Goal: Information Seeking & Learning: Learn about a topic

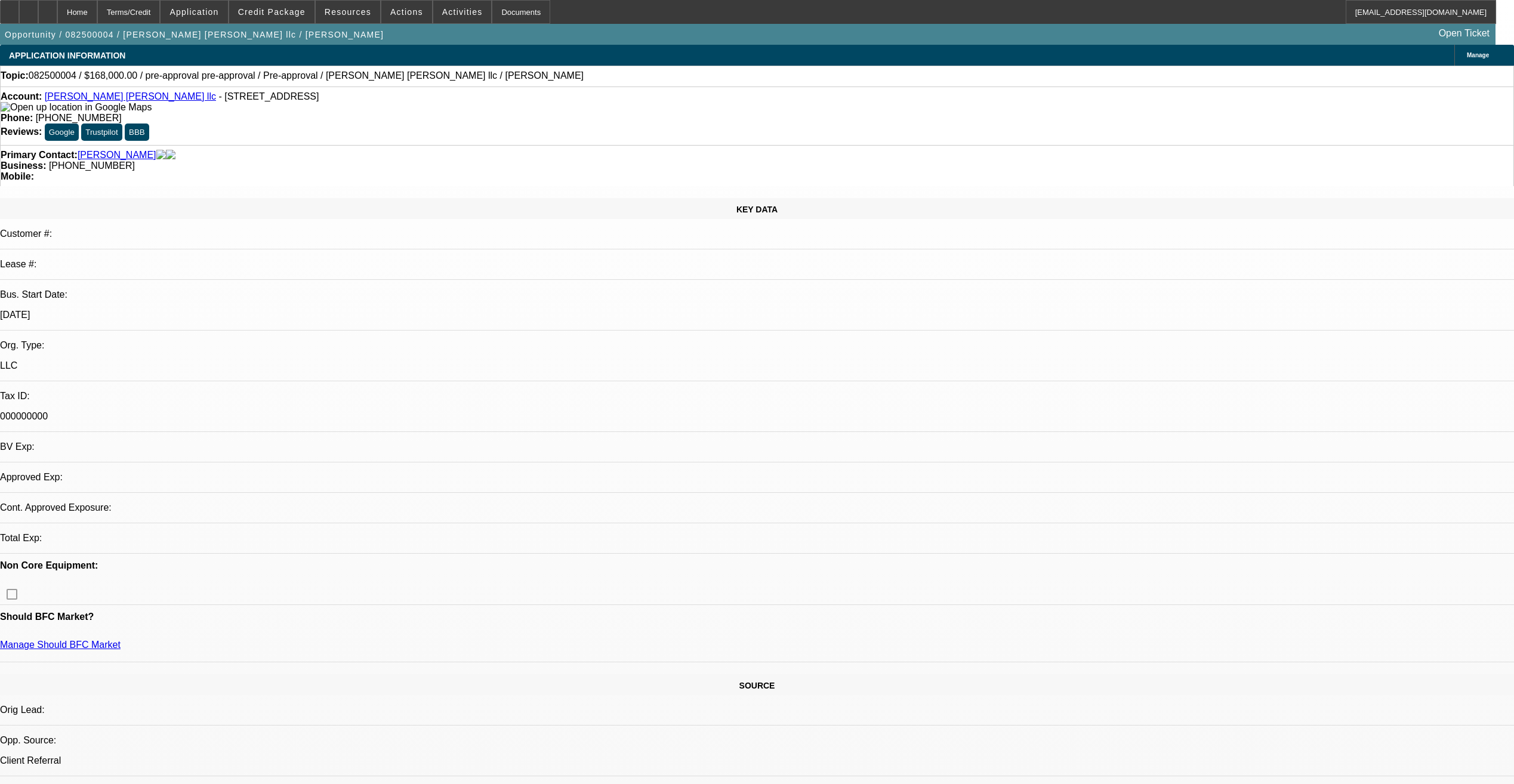
select select "0"
select select "2"
select select "0"
select select "1"
select select "2"
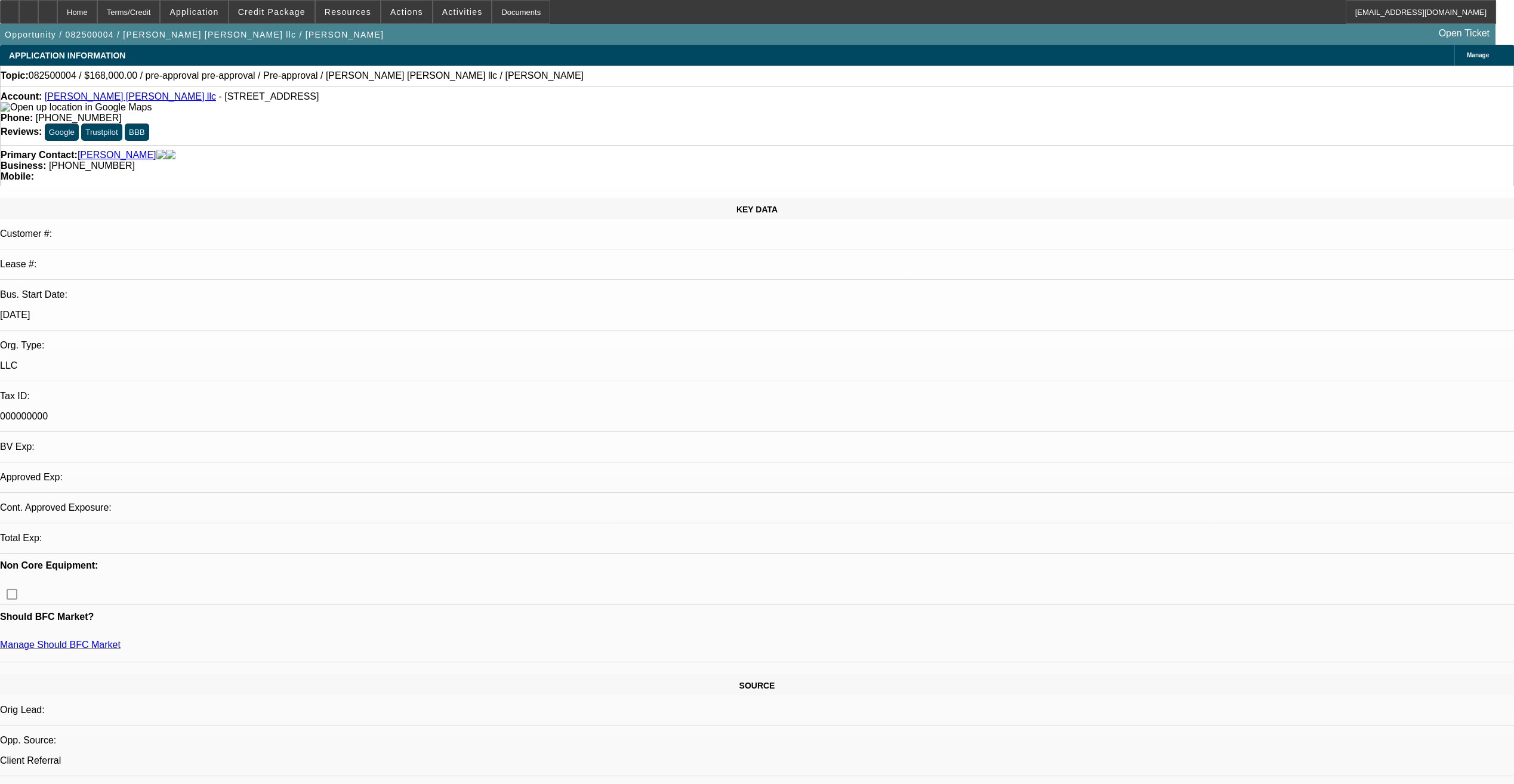
select select "6"
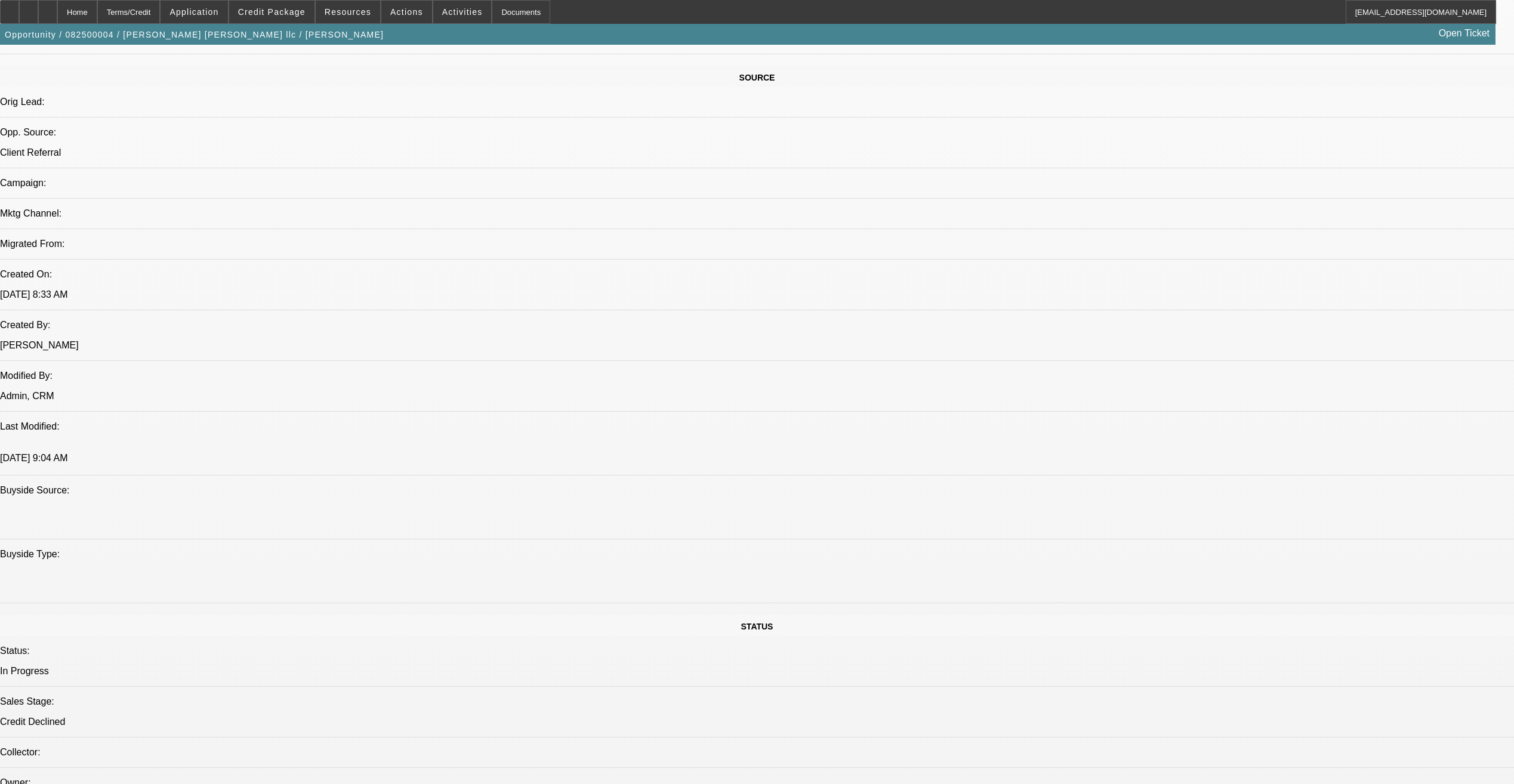
scroll to position [716, 0]
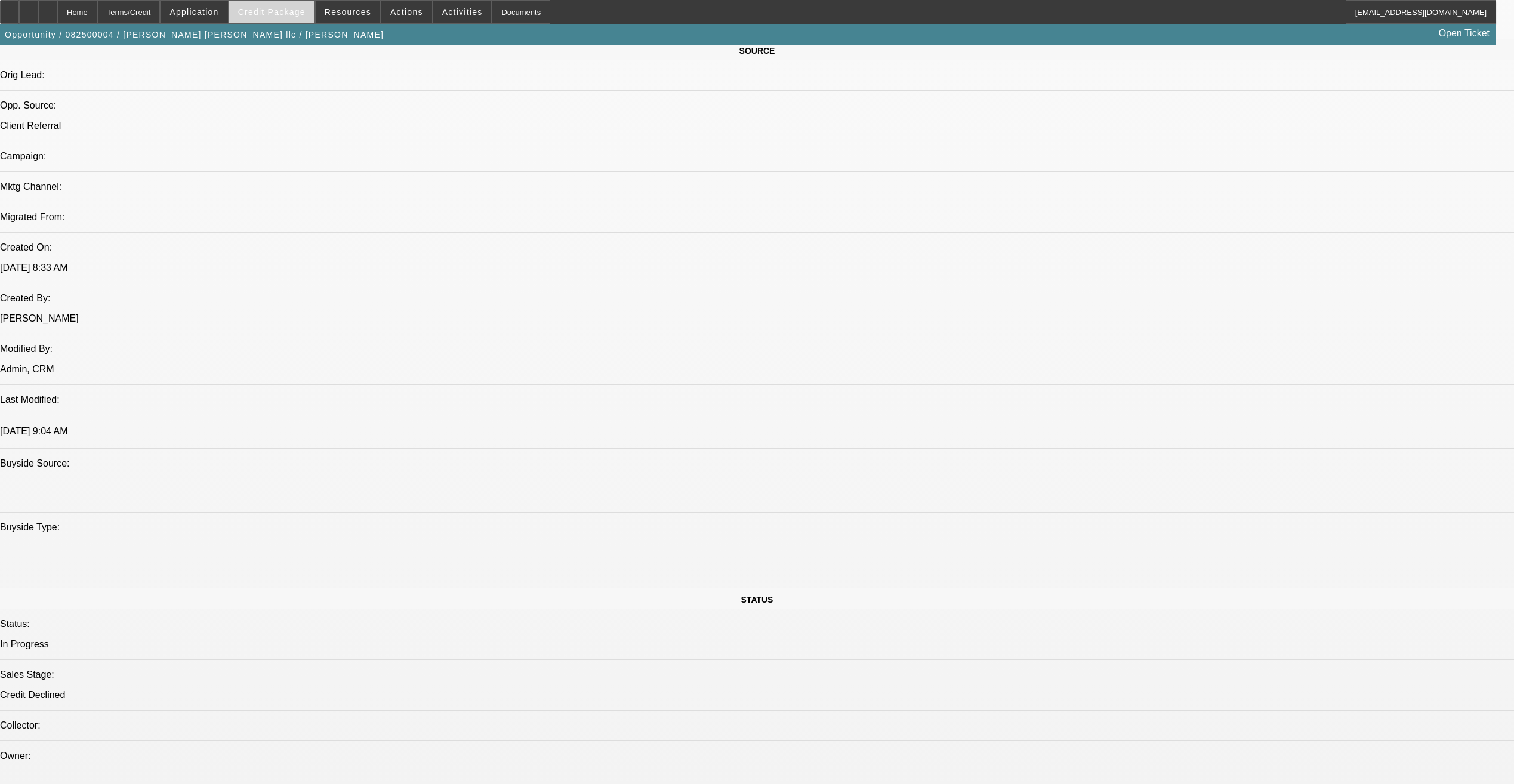
click at [305, 12] on span "Credit Package" at bounding box center [272, 12] width 67 height 10
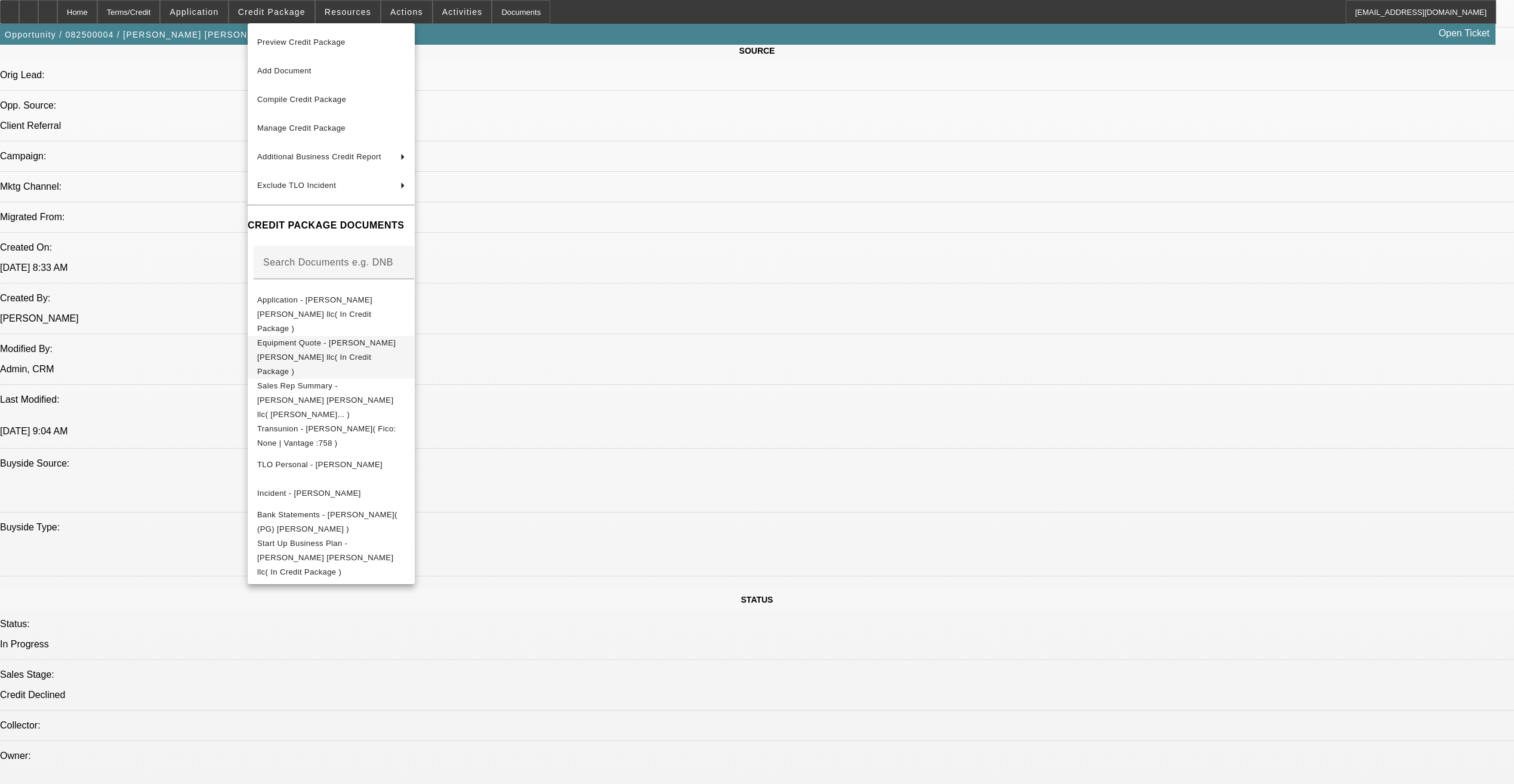
click at [341, 338] on span "Equipment Quote - Bouza crane llc( In Credit Package )" at bounding box center [326, 357] width 139 height 38
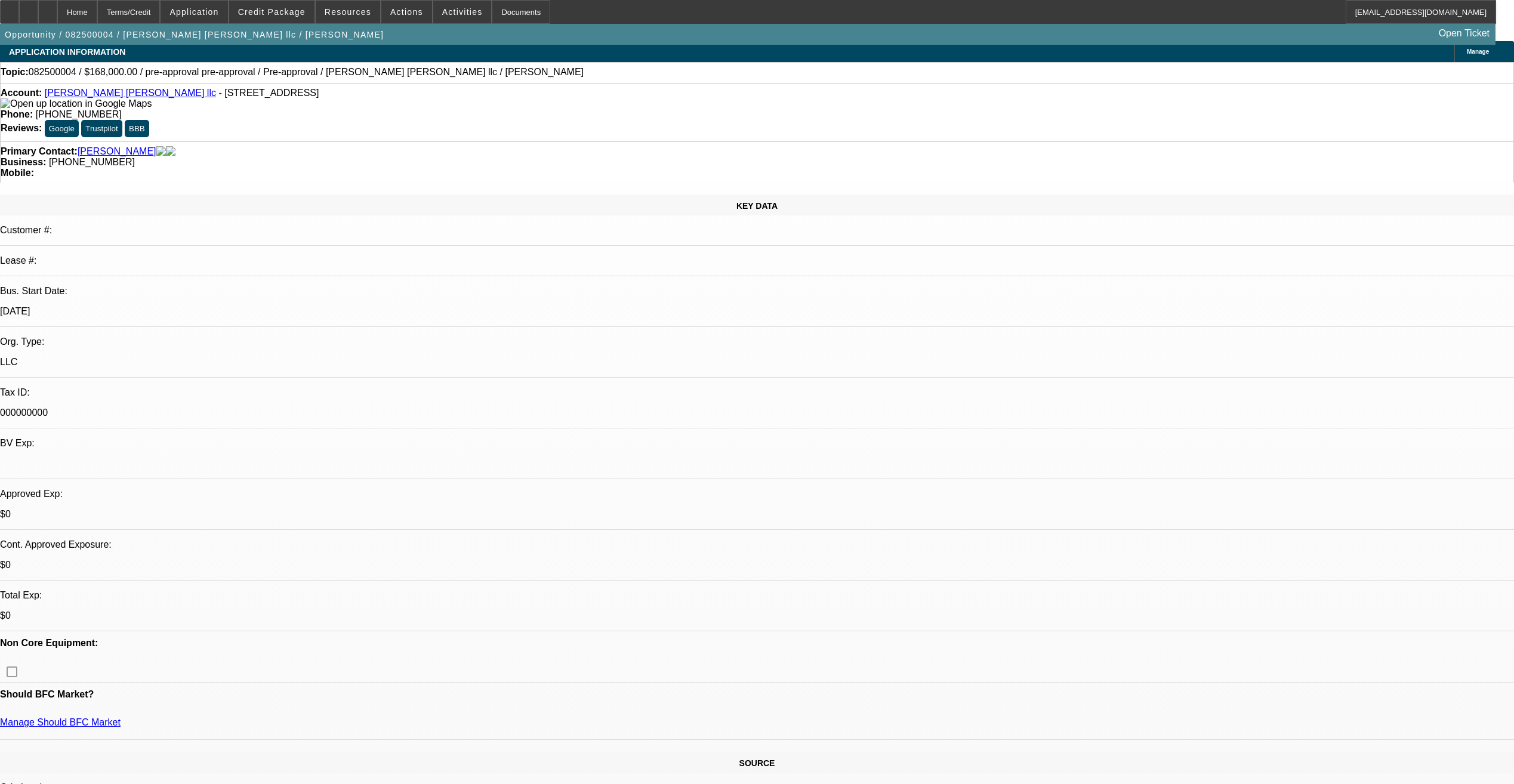
scroll to position [0, 0]
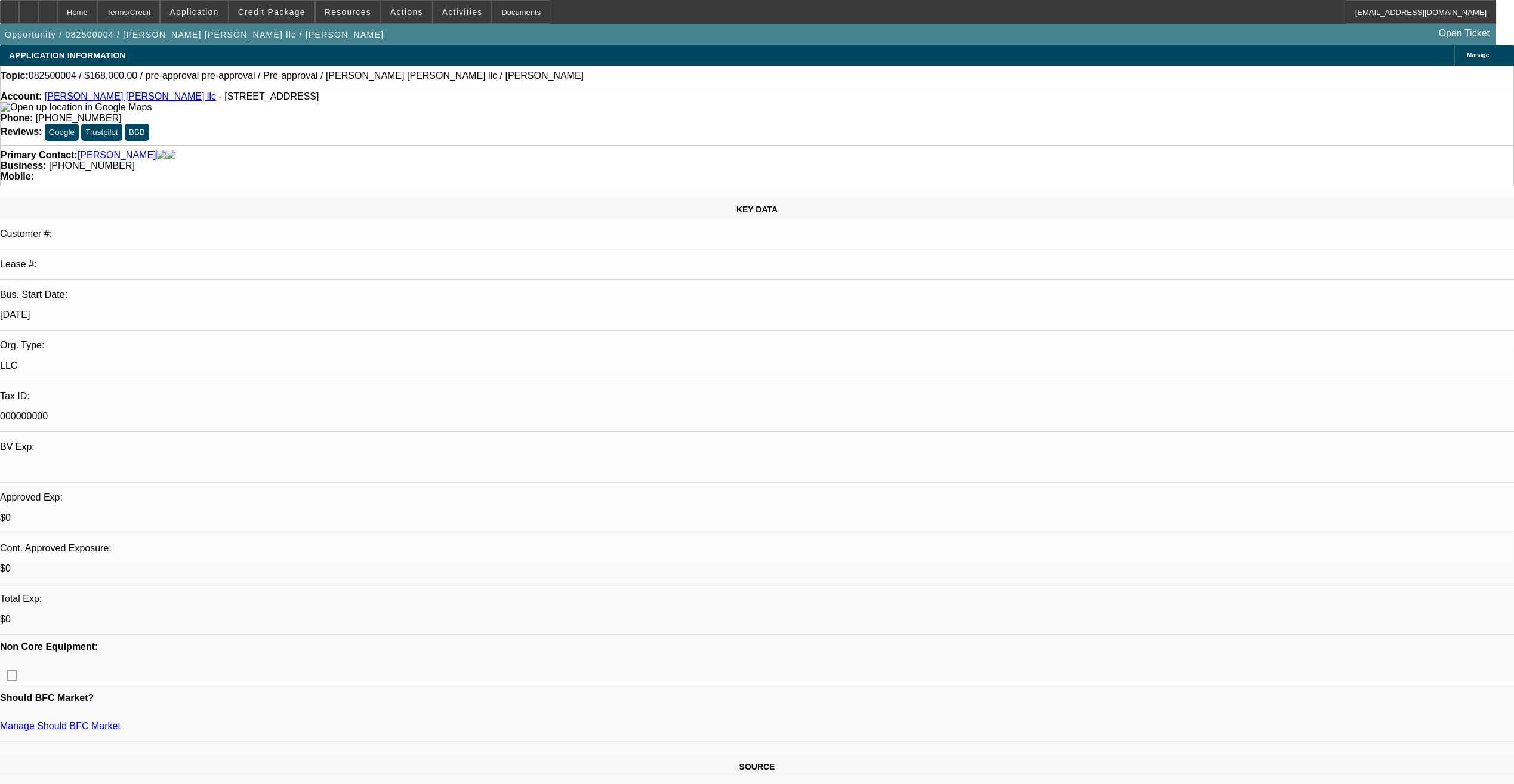
click at [101, 101] on link "Bouza crane llc" at bounding box center [130, 96] width 172 height 10
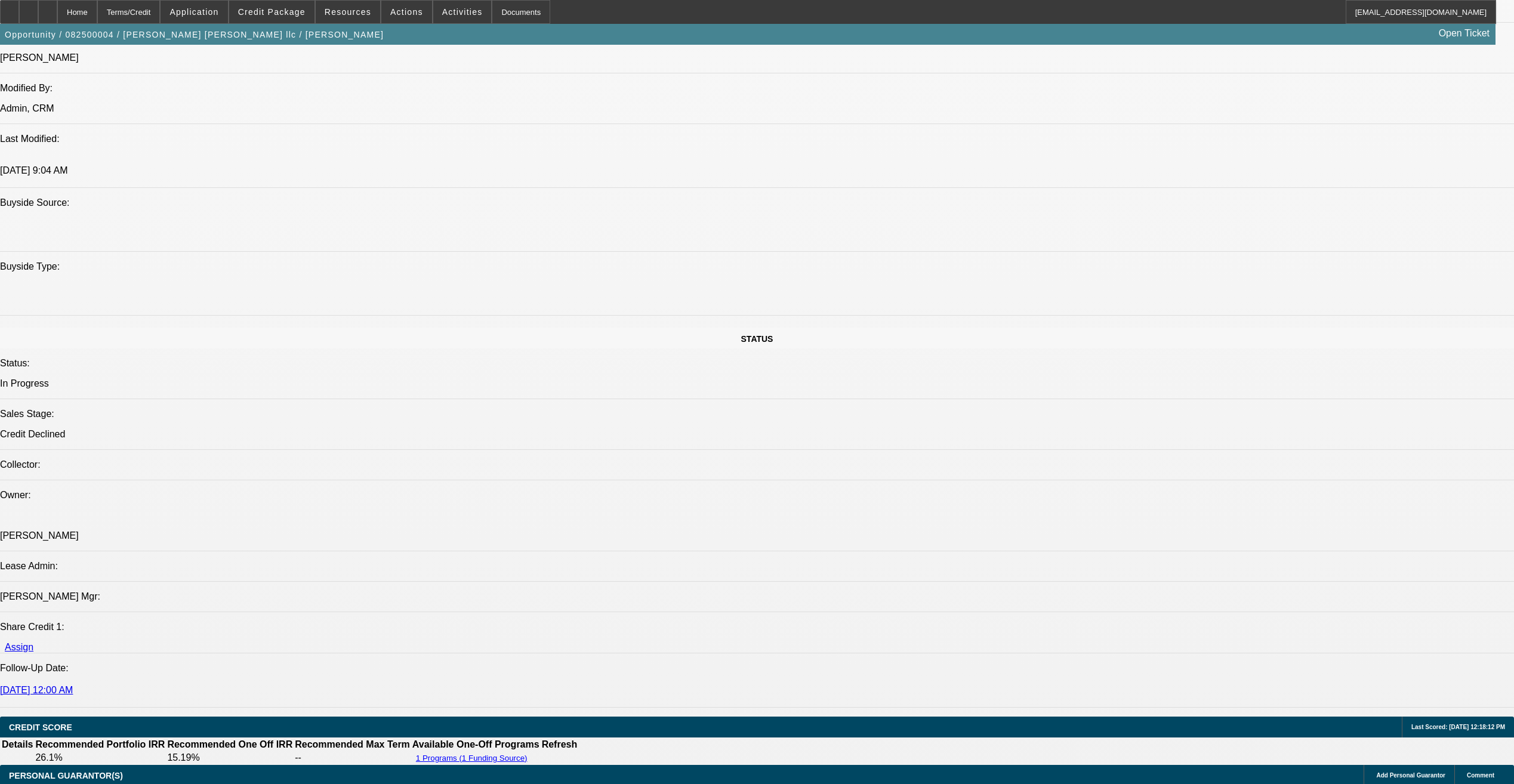
scroll to position [1133, 0]
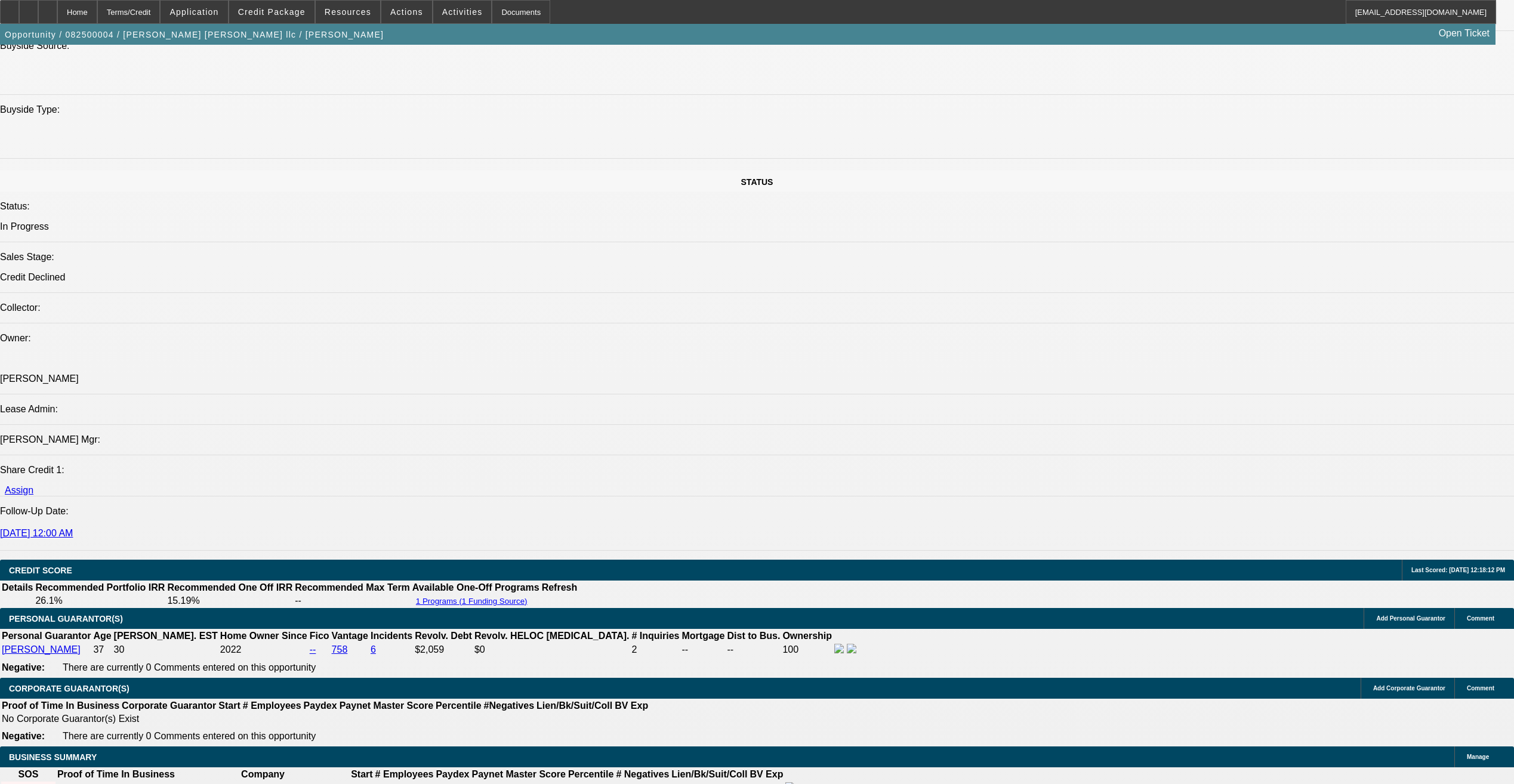
drag, startPoint x: 114, startPoint y: 327, endPoint x: 357, endPoint y: 330, distance: 243.0
drag, startPoint x: 357, startPoint y: 330, endPoint x: 367, endPoint y: 372, distance: 43.2
drag, startPoint x: 367, startPoint y: 327, endPoint x: 634, endPoint y: 327, distance: 267.0
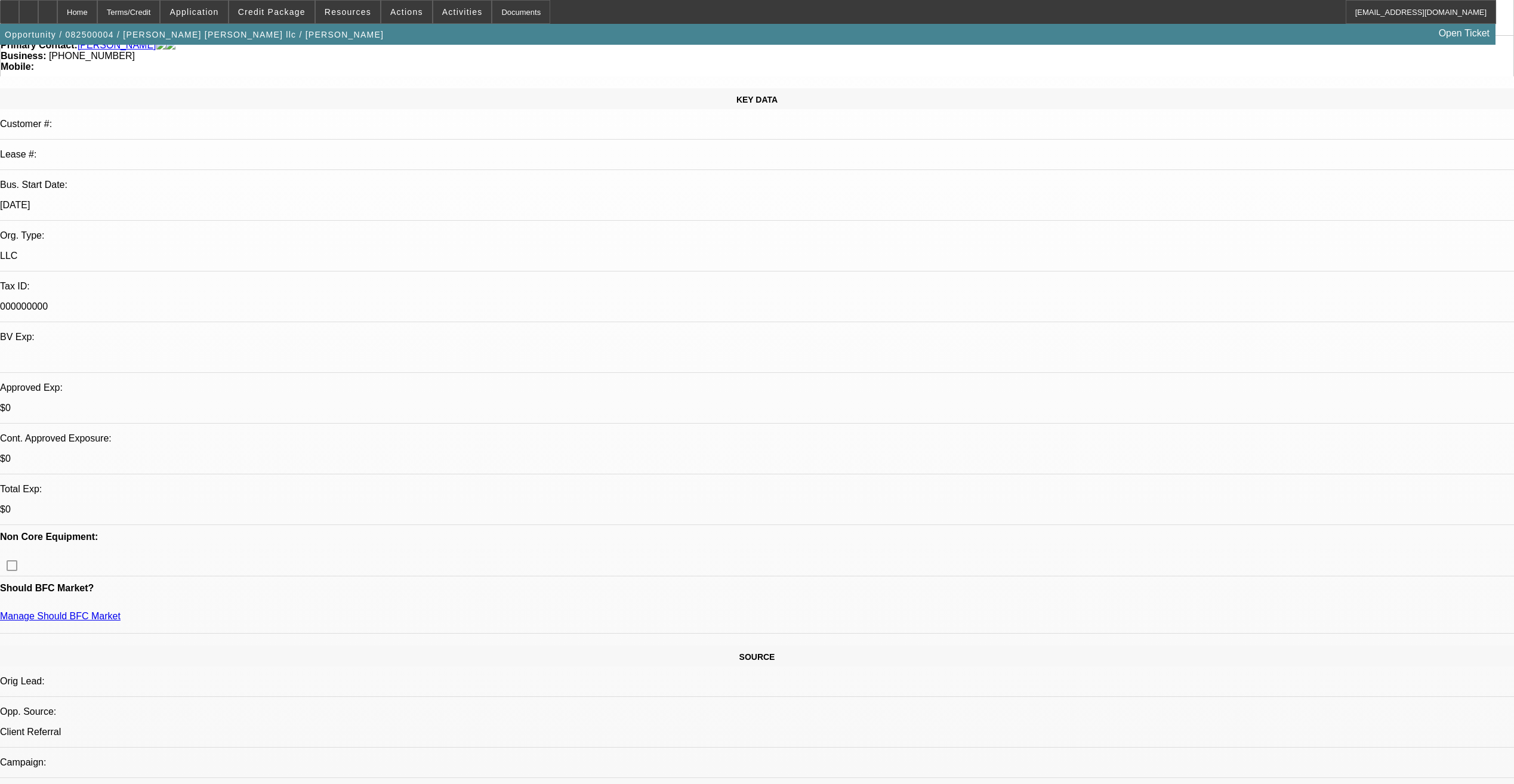
scroll to position [179, 0]
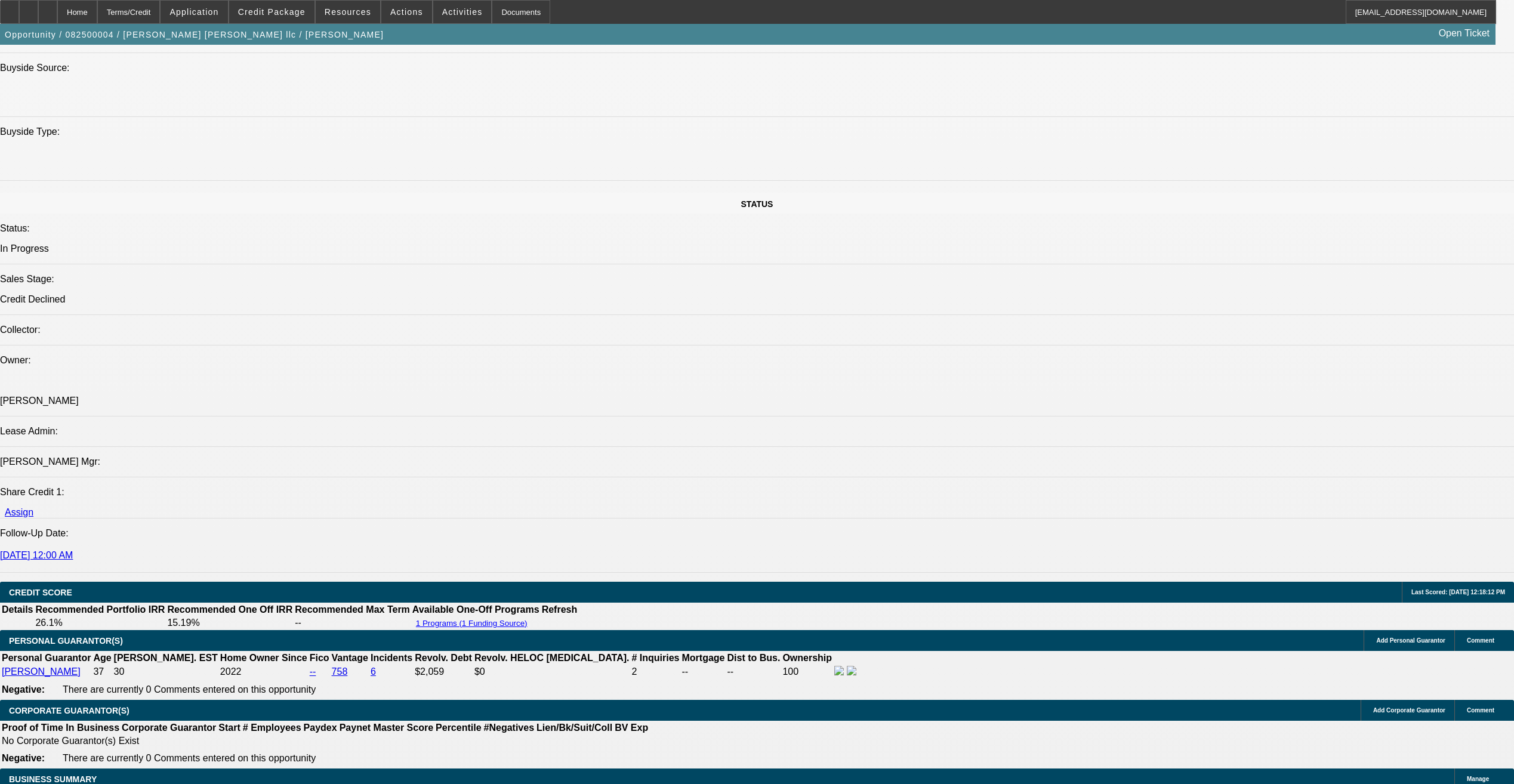
scroll to position [1133, 0]
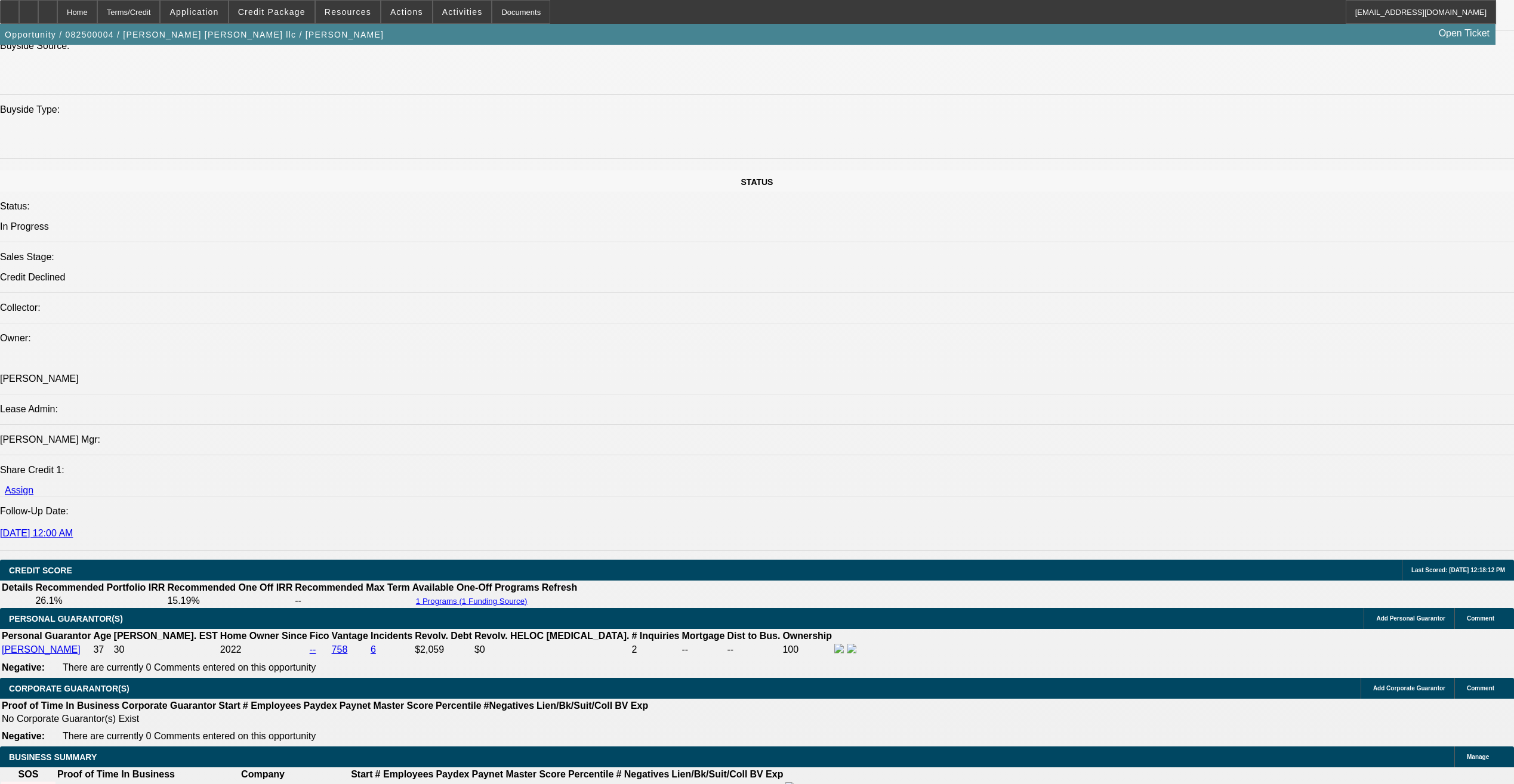
click at [276, 5] on span at bounding box center [272, 12] width 85 height 29
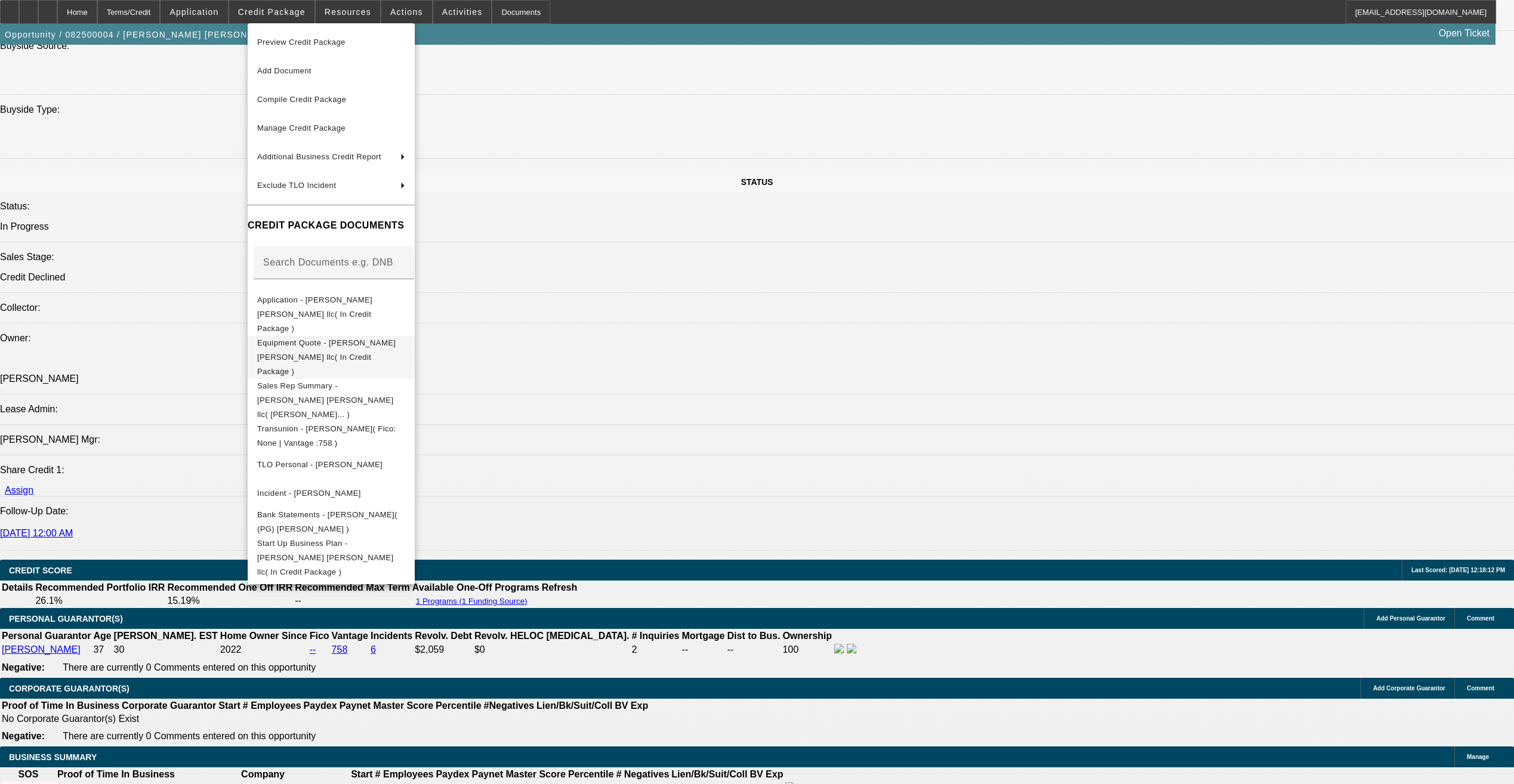
click at [348, 336] on span "Equipment Quote - Bouza crane llc( In Credit Package )" at bounding box center [330, 357] width 148 height 43
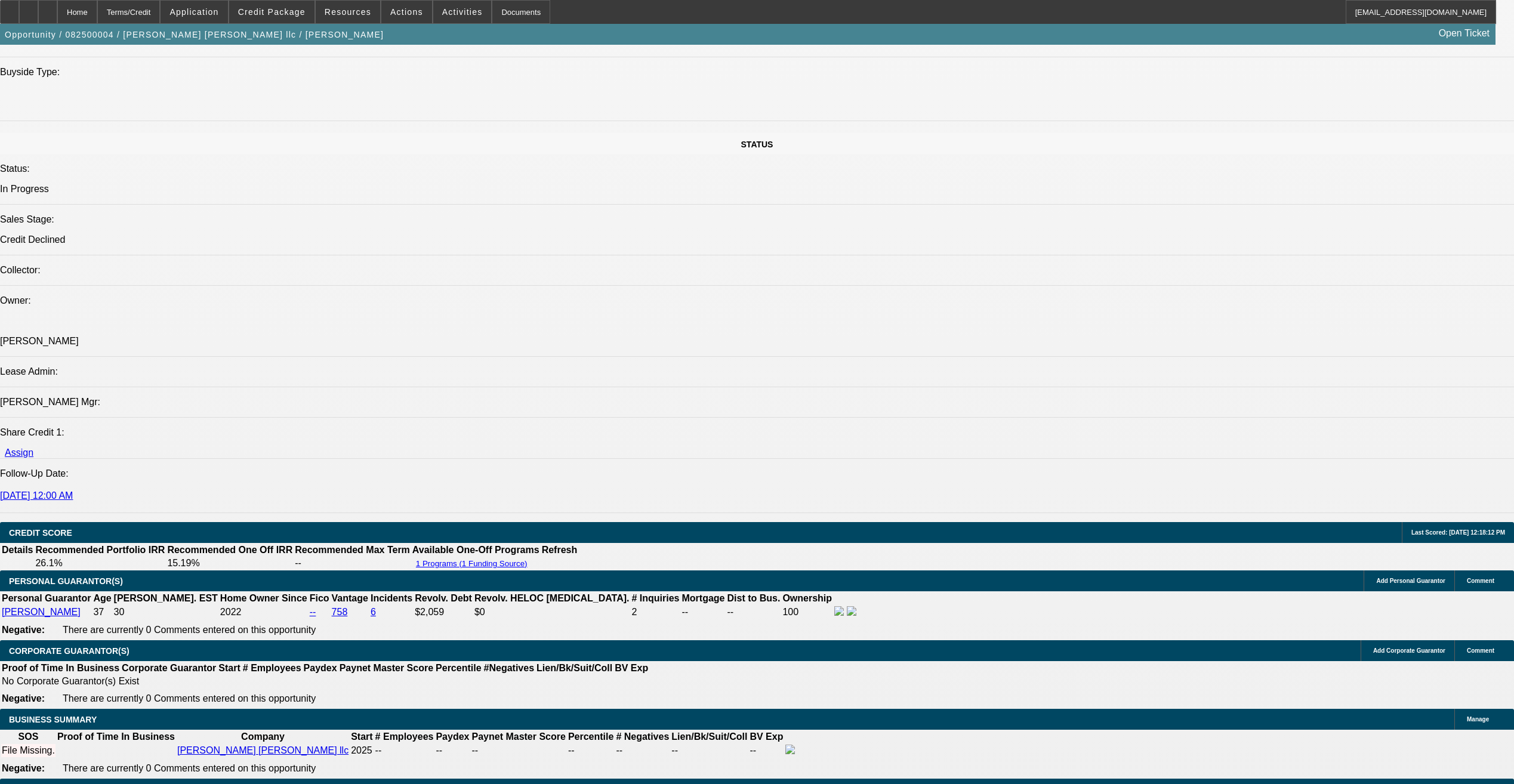
scroll to position [1431, 0]
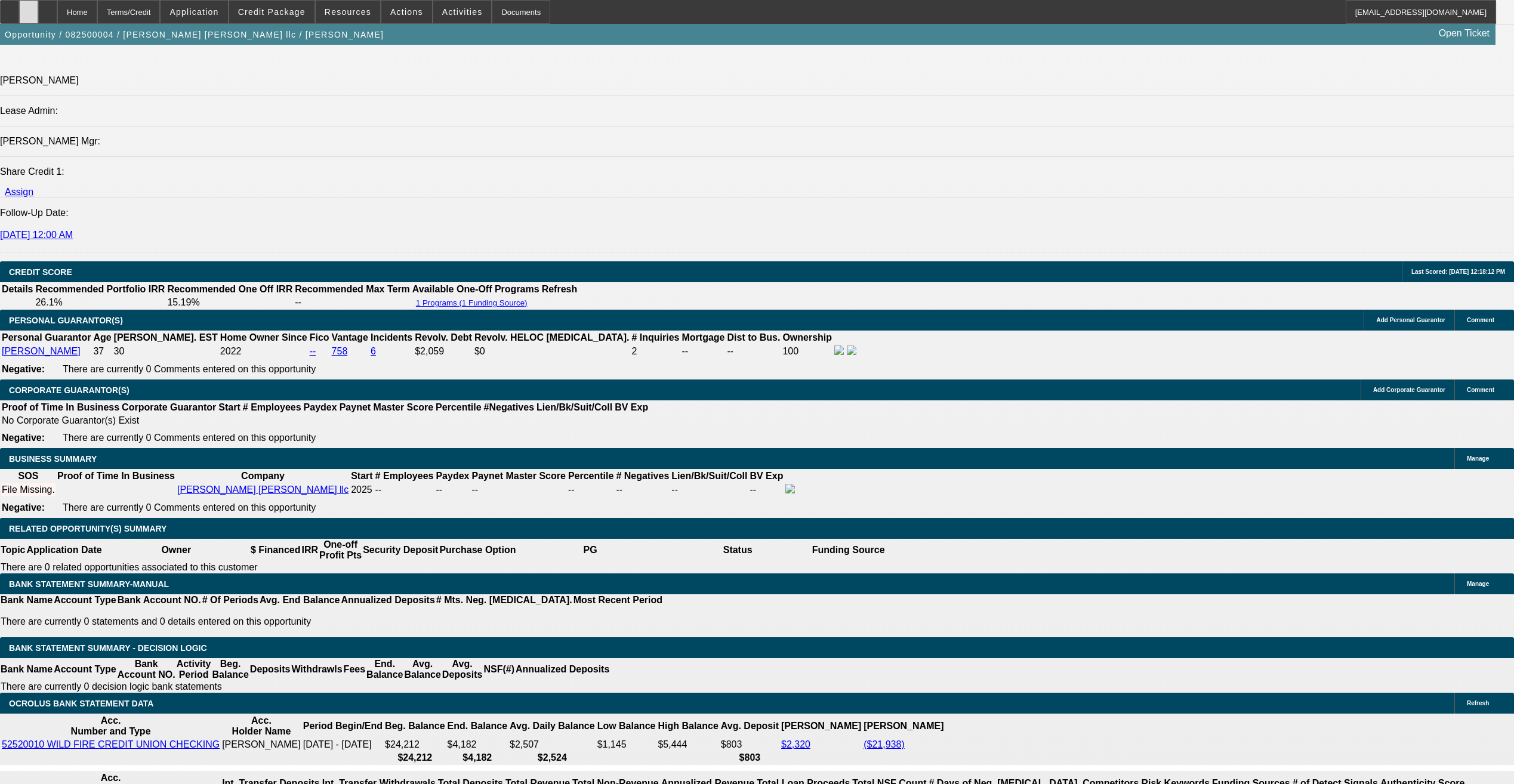
click at [37, 15] on div at bounding box center [28, 12] width 19 height 24
click at [10, 8] on icon at bounding box center [10, 8] width 0 height 0
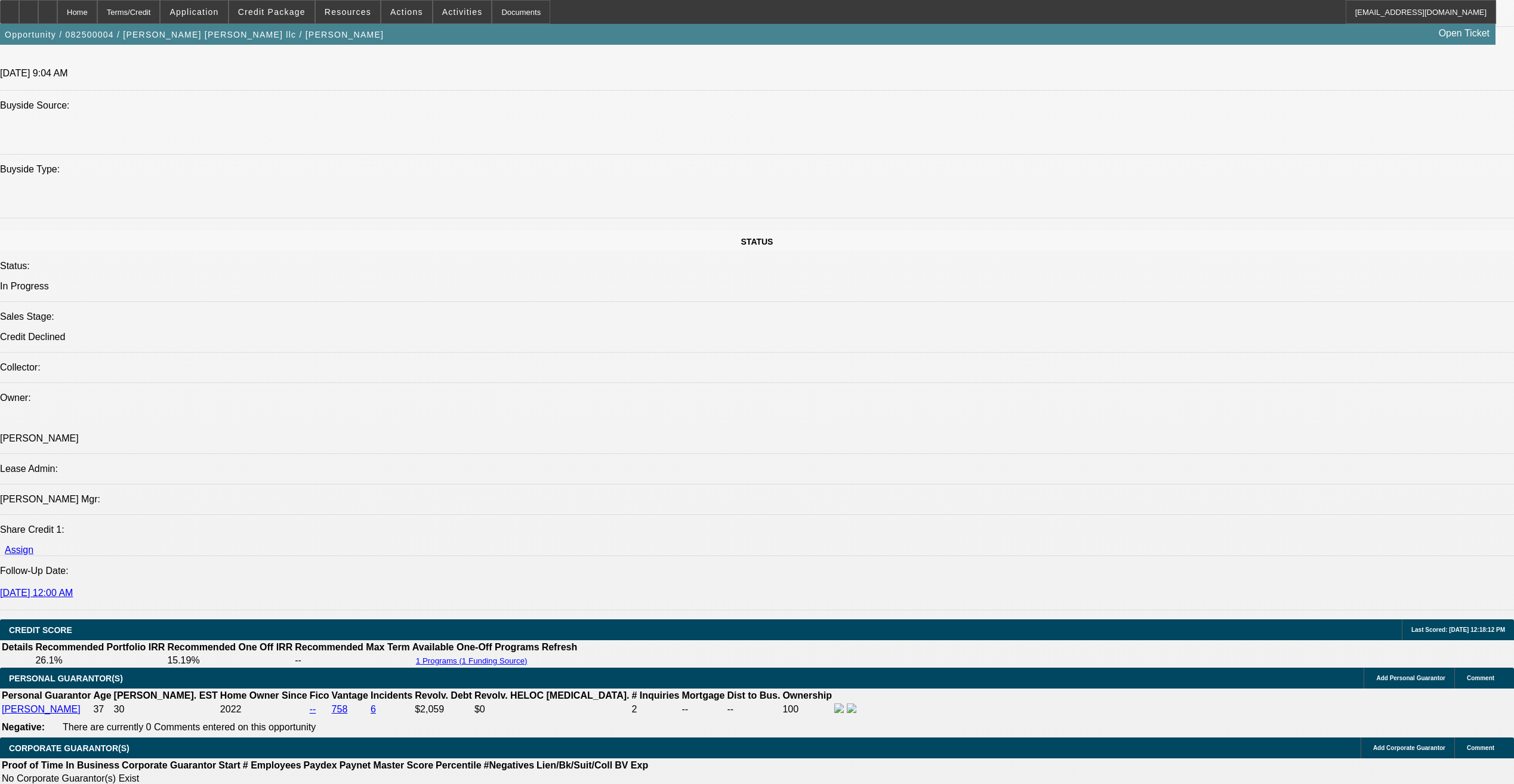
scroll to position [1312, 0]
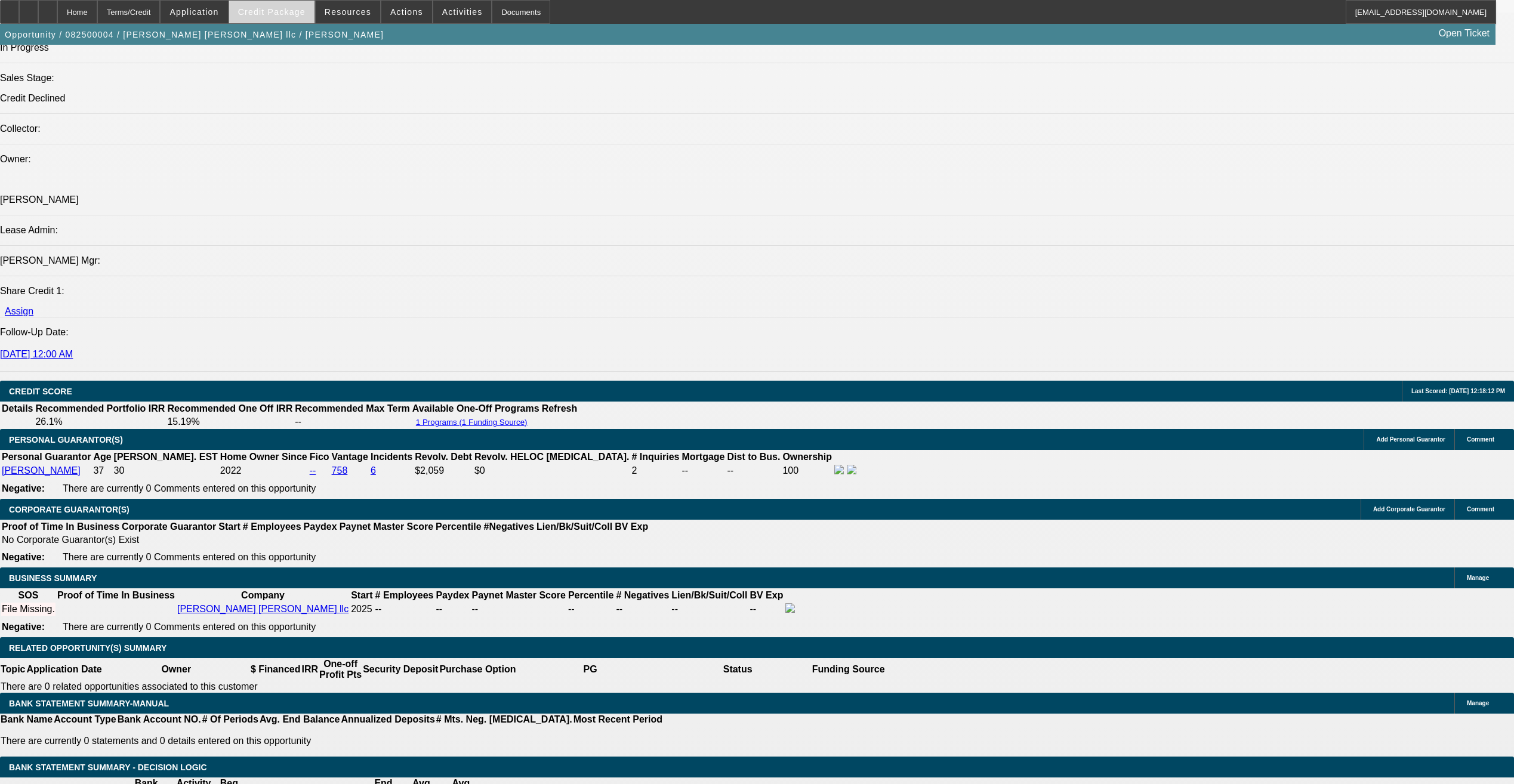
click at [286, 10] on span "Credit Package" at bounding box center [272, 12] width 67 height 10
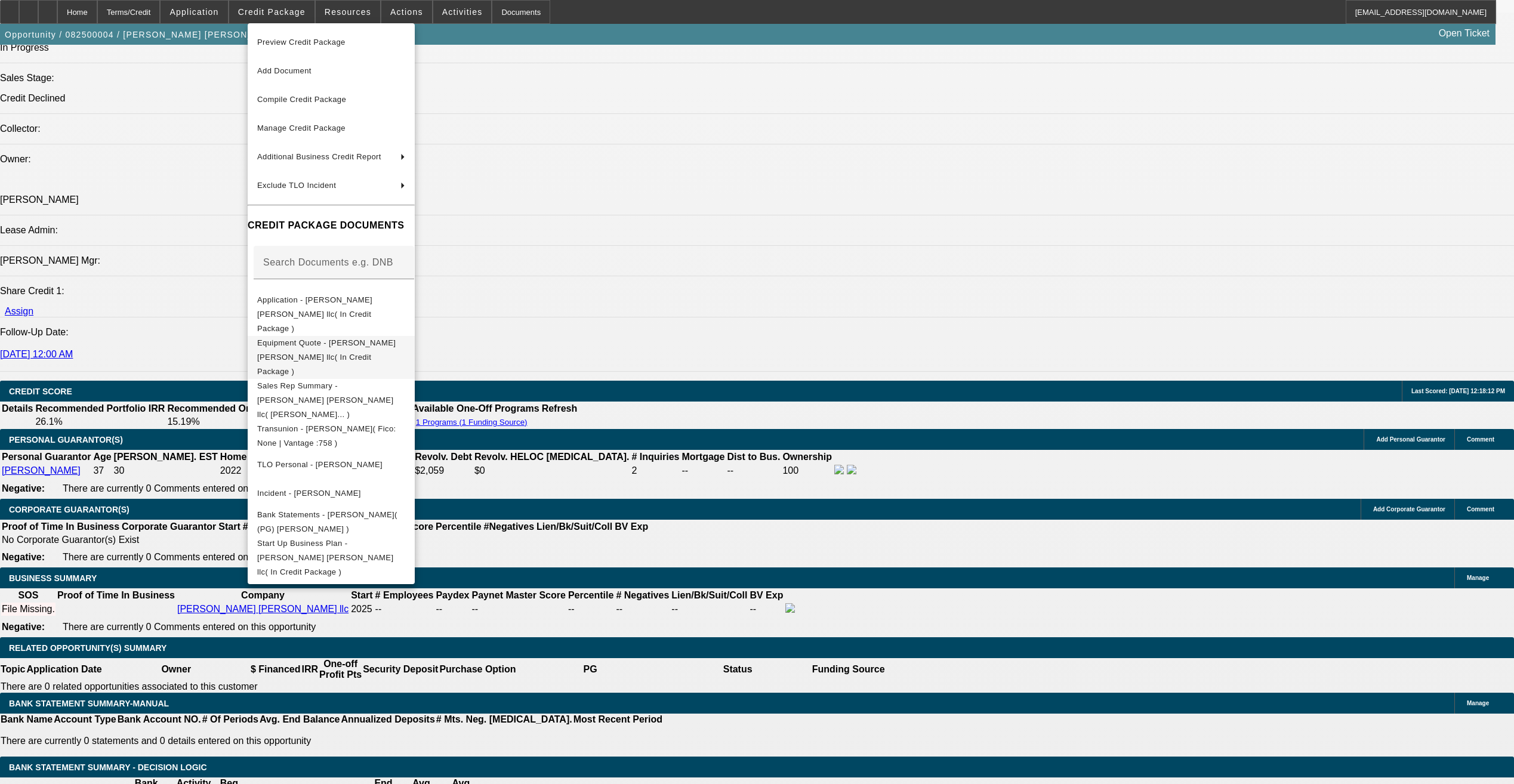
click at [377, 336] on span "Equipment Quote - Bouza crane llc( In Credit Package )" at bounding box center [330, 357] width 148 height 43
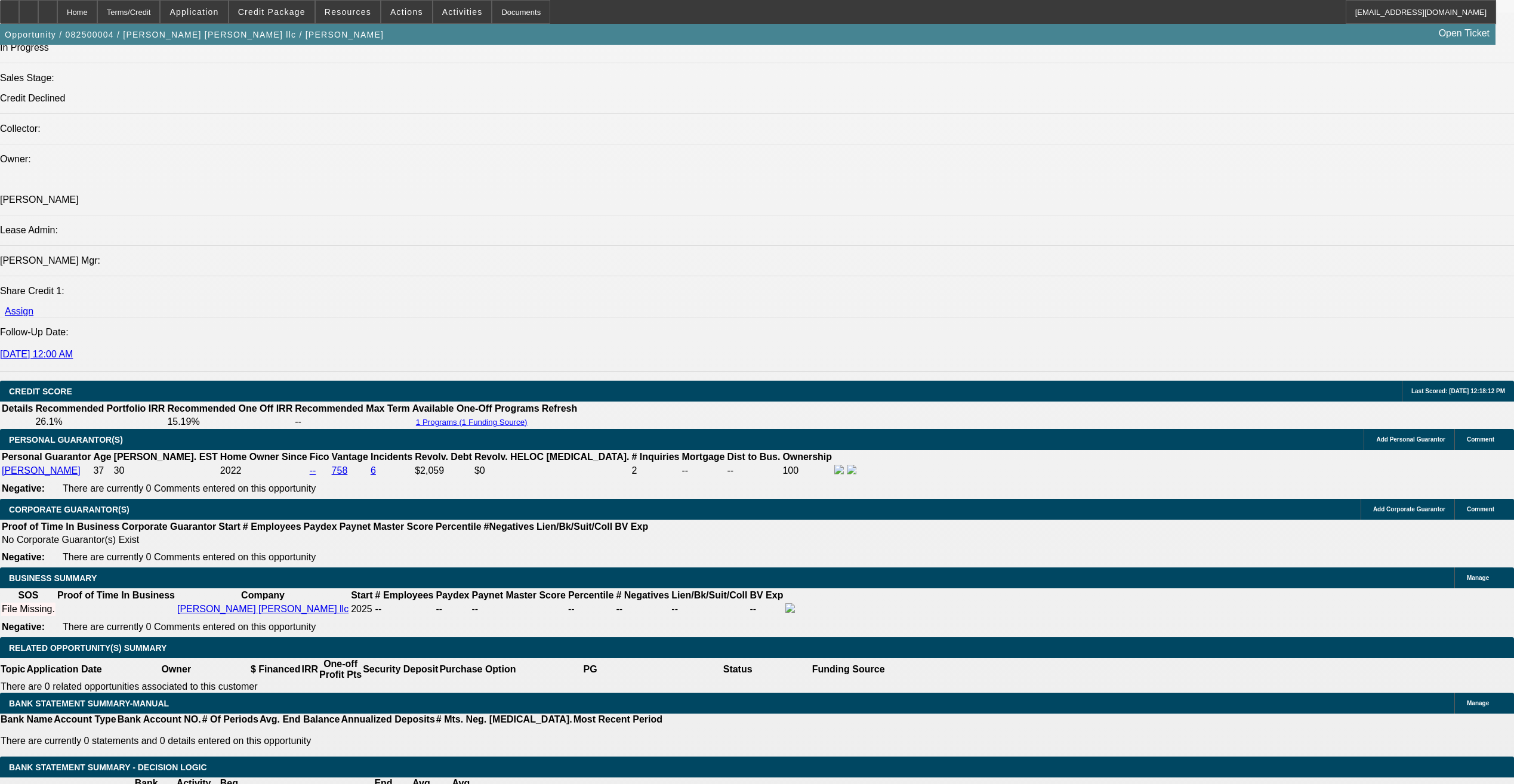
drag, startPoint x: 679, startPoint y: 394, endPoint x: 704, endPoint y: 394, distance: 25.0
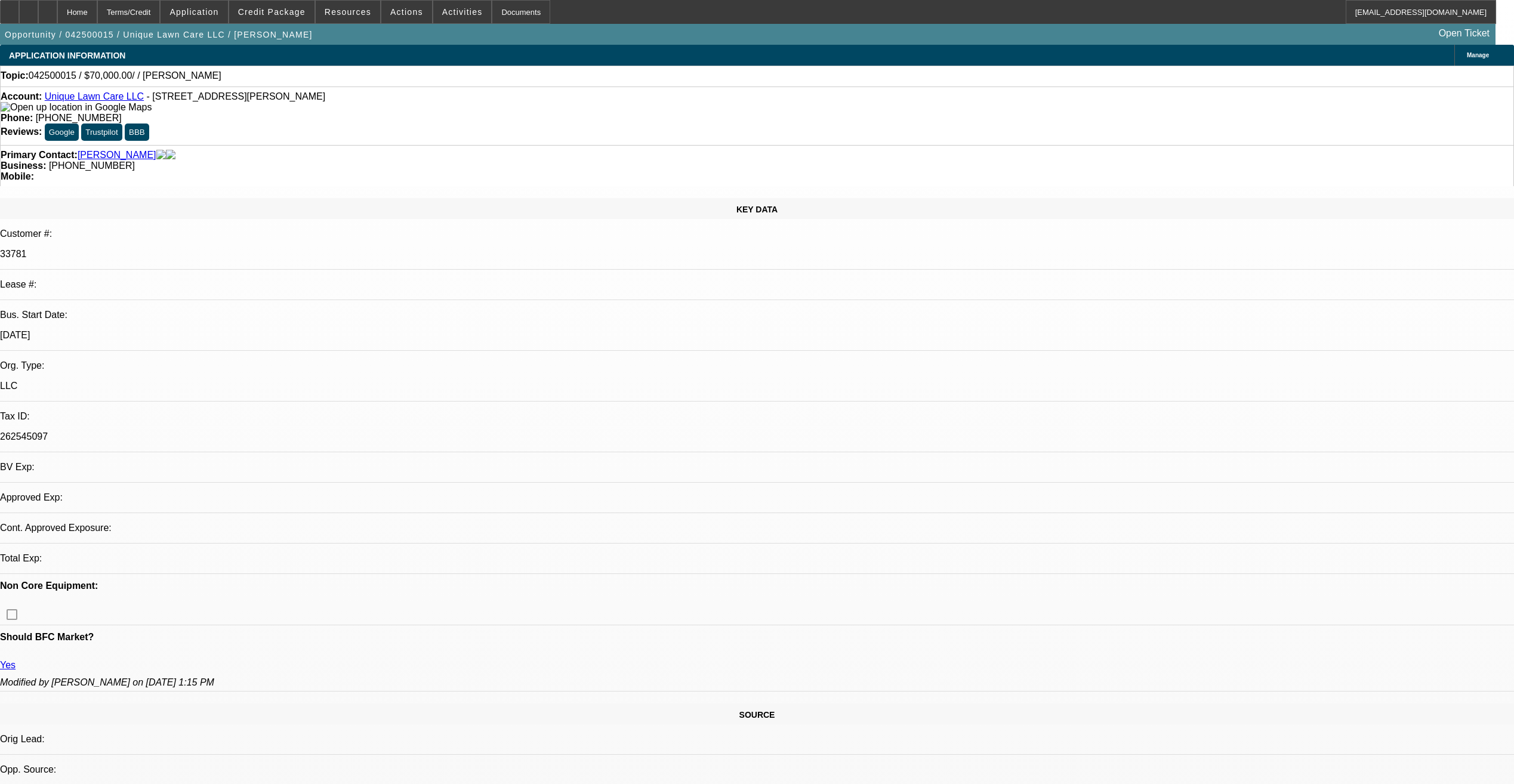
select select "0"
select select "2"
select select "0.1"
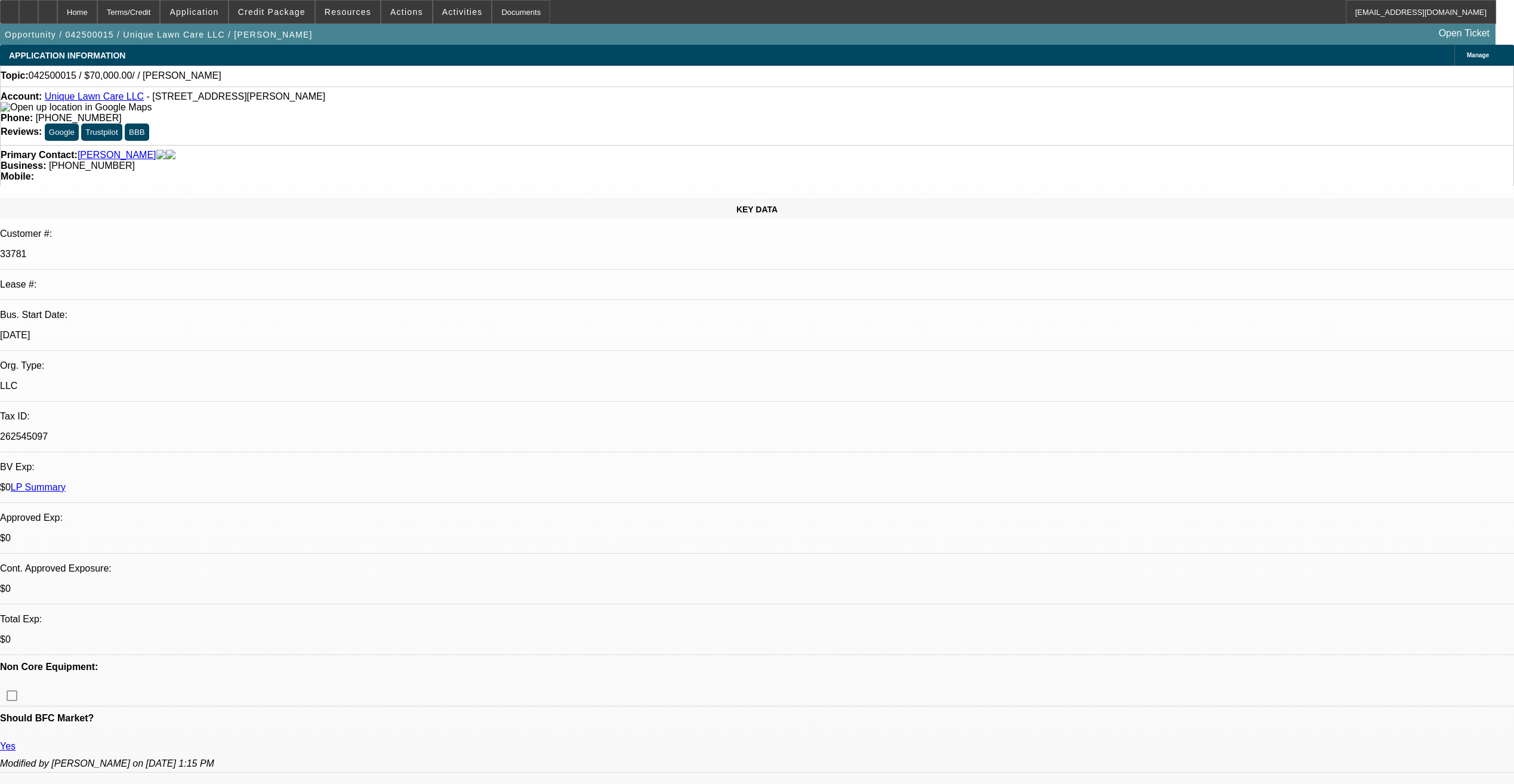
select select "1"
select select "2"
select select "4"
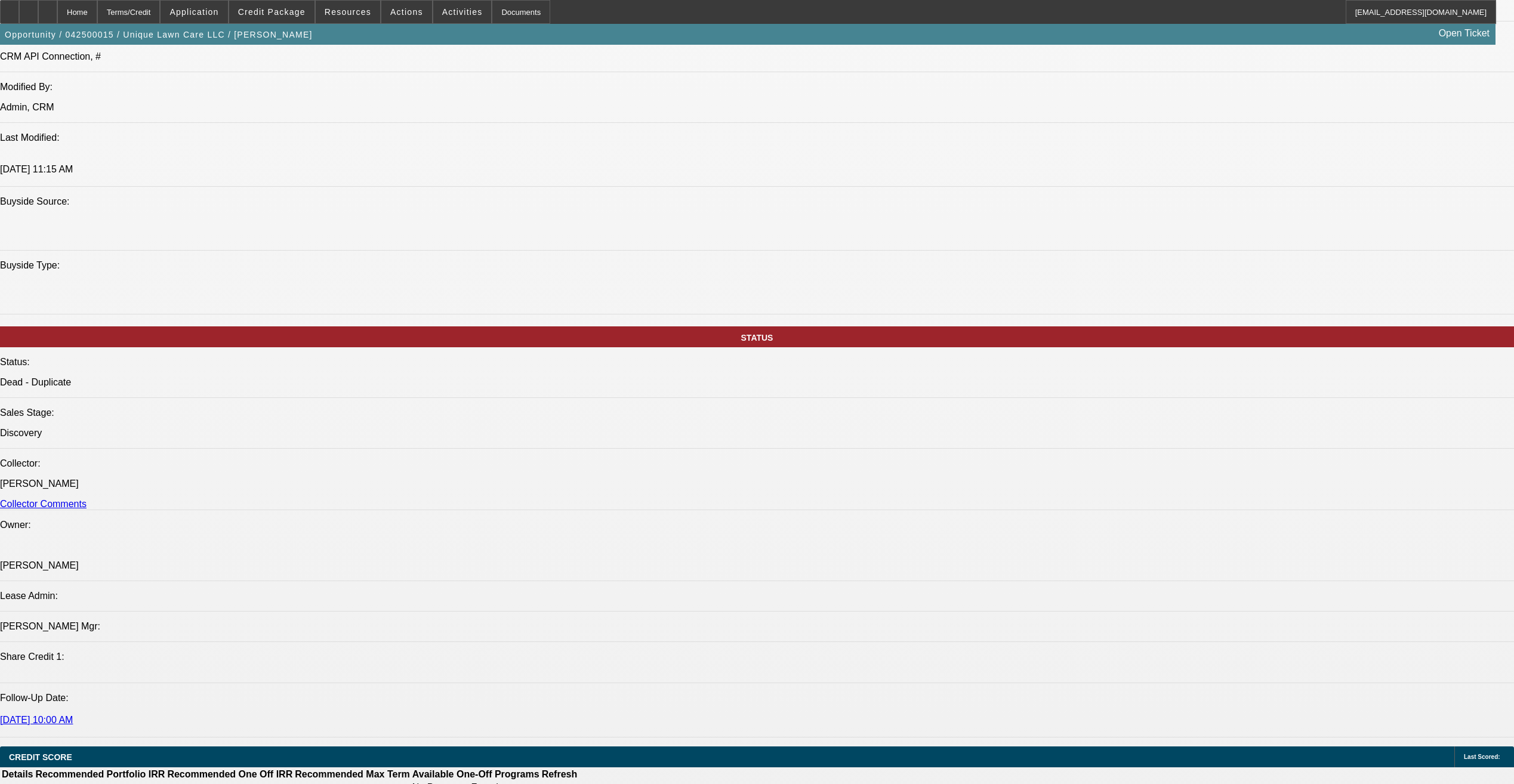
scroll to position [954, 0]
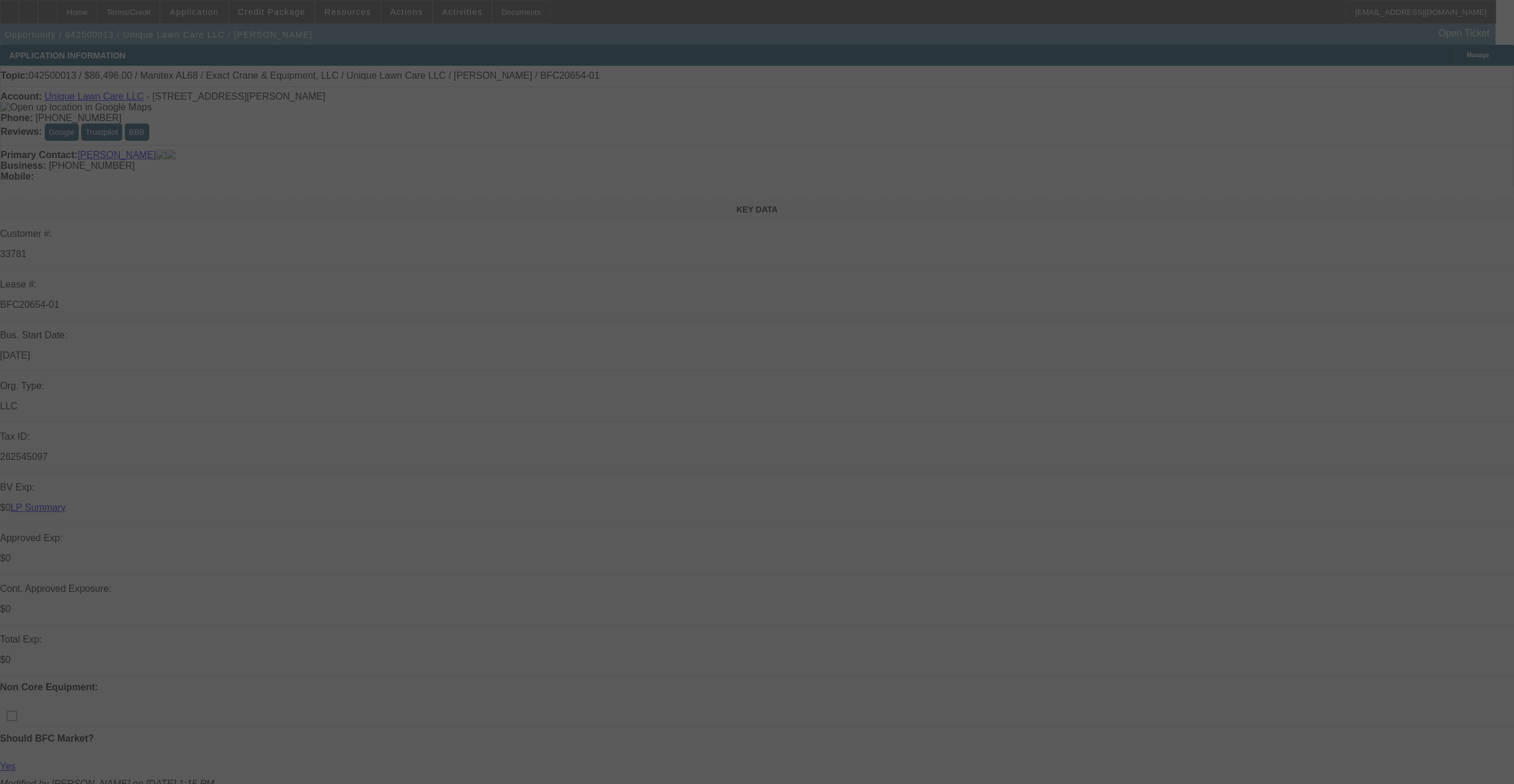
scroll to position [682, 0]
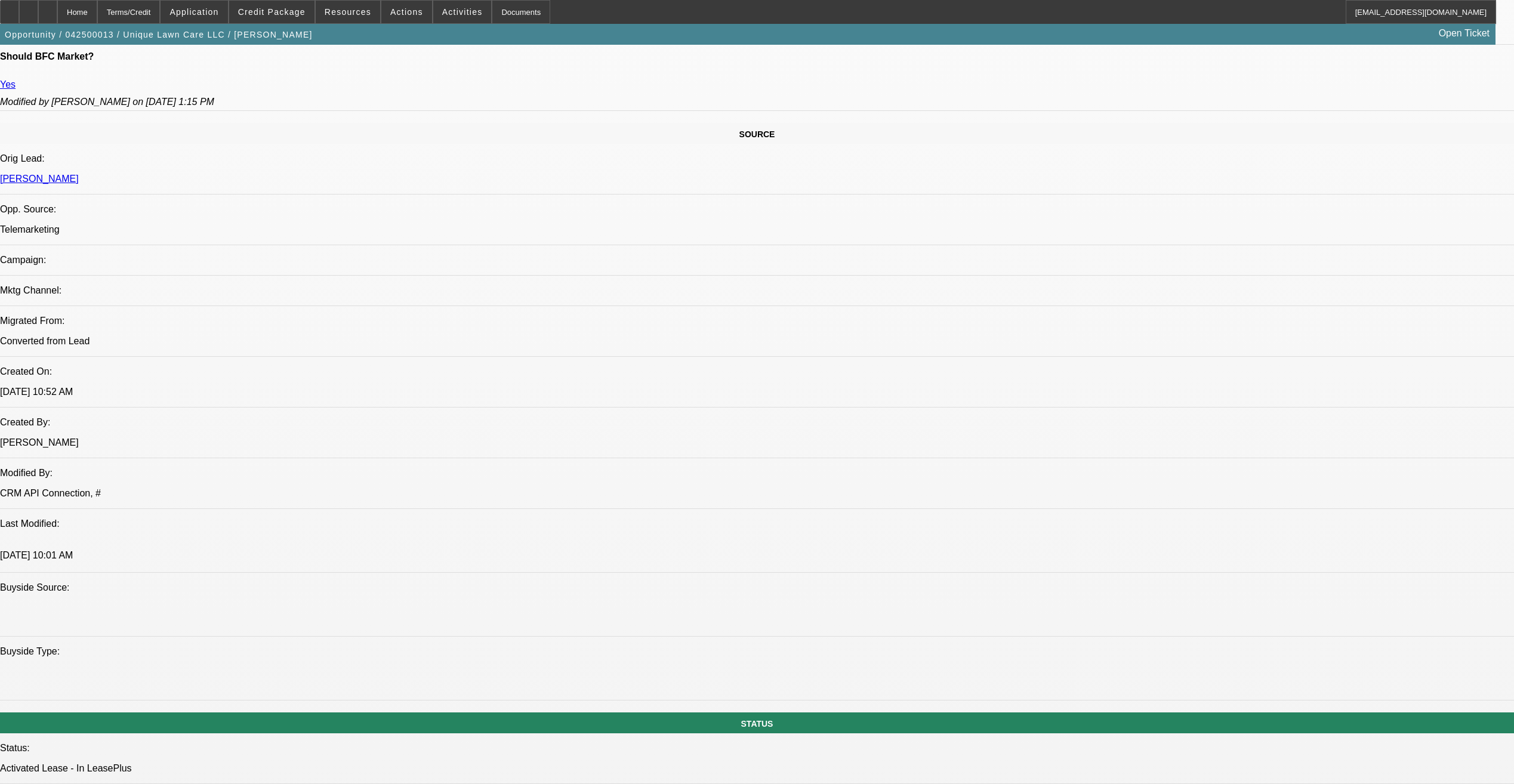
select select "0.15"
select select "0"
select select "0.15"
select select "0"
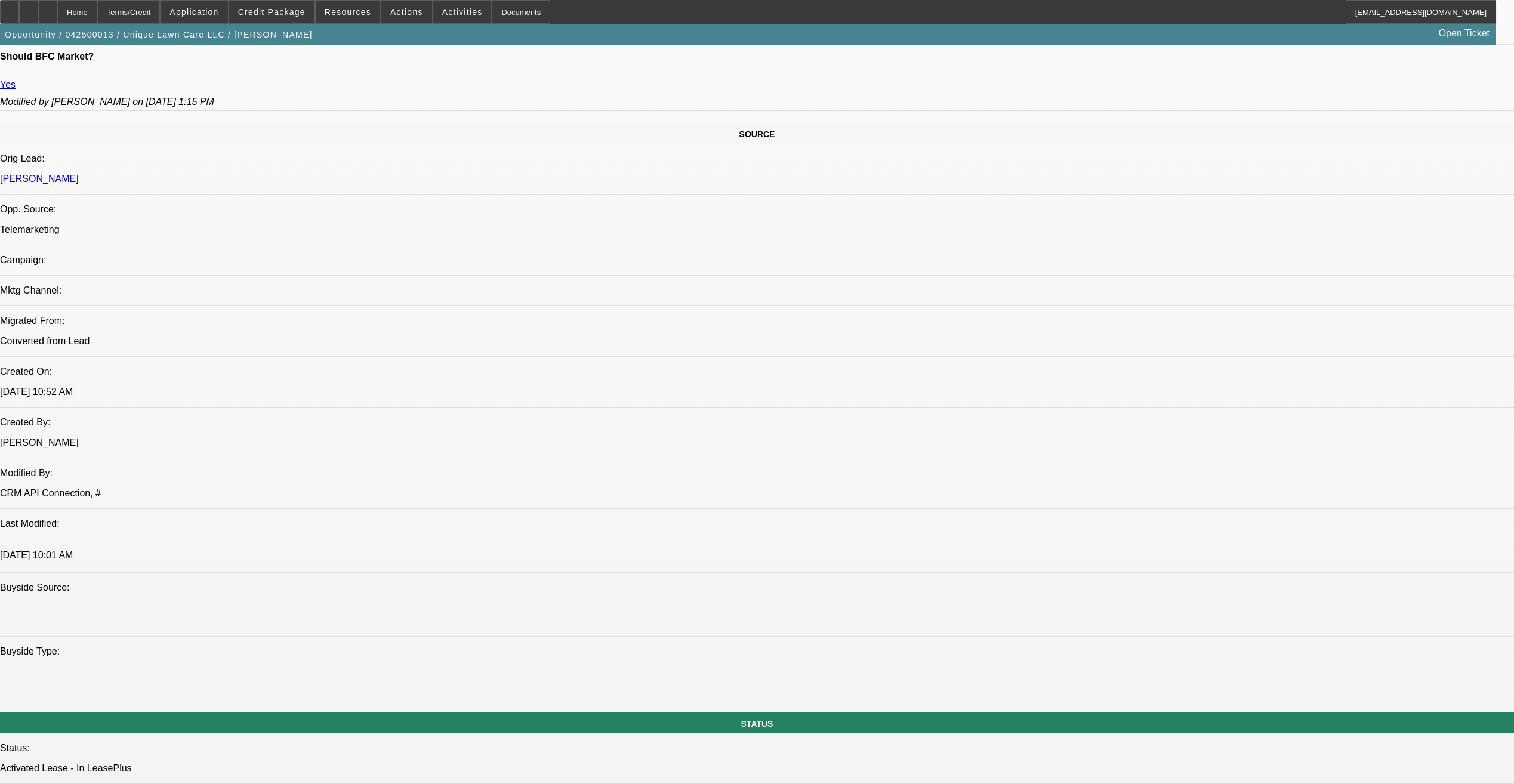
select select "0"
select select "0.15"
select select "0"
select select "0.15"
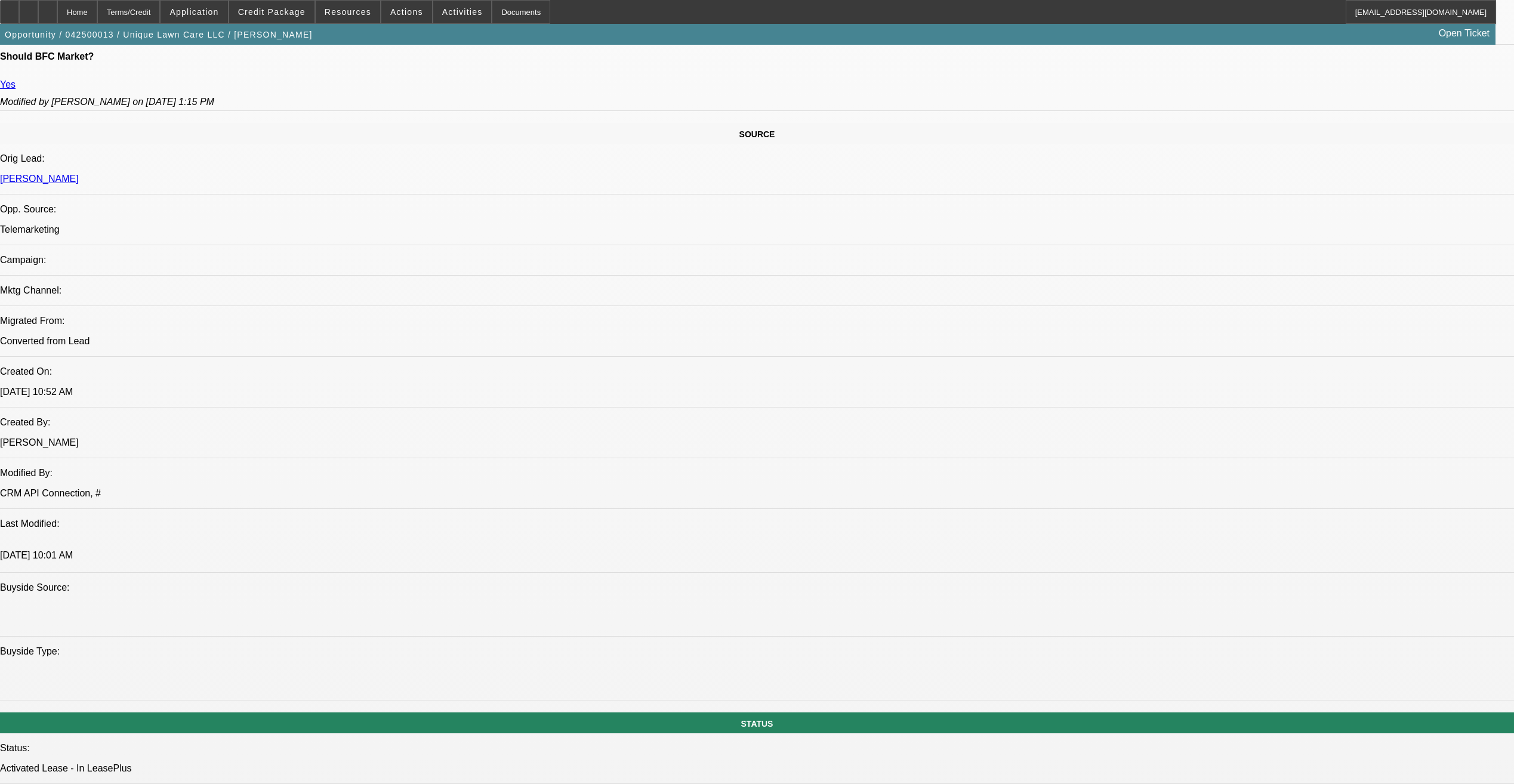
select select "0"
select select "1"
select select "6"
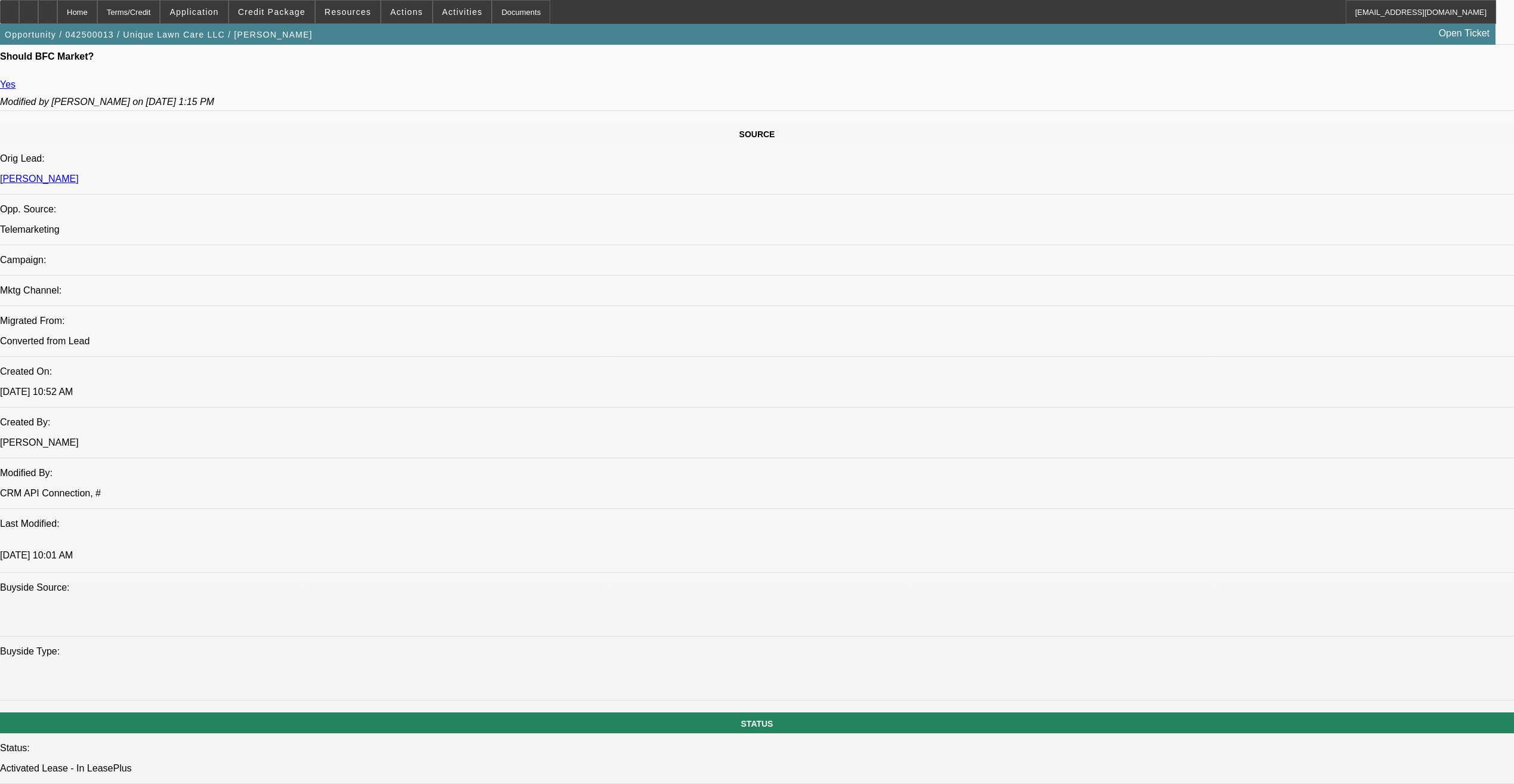
select select "1"
select select "6"
select select "1"
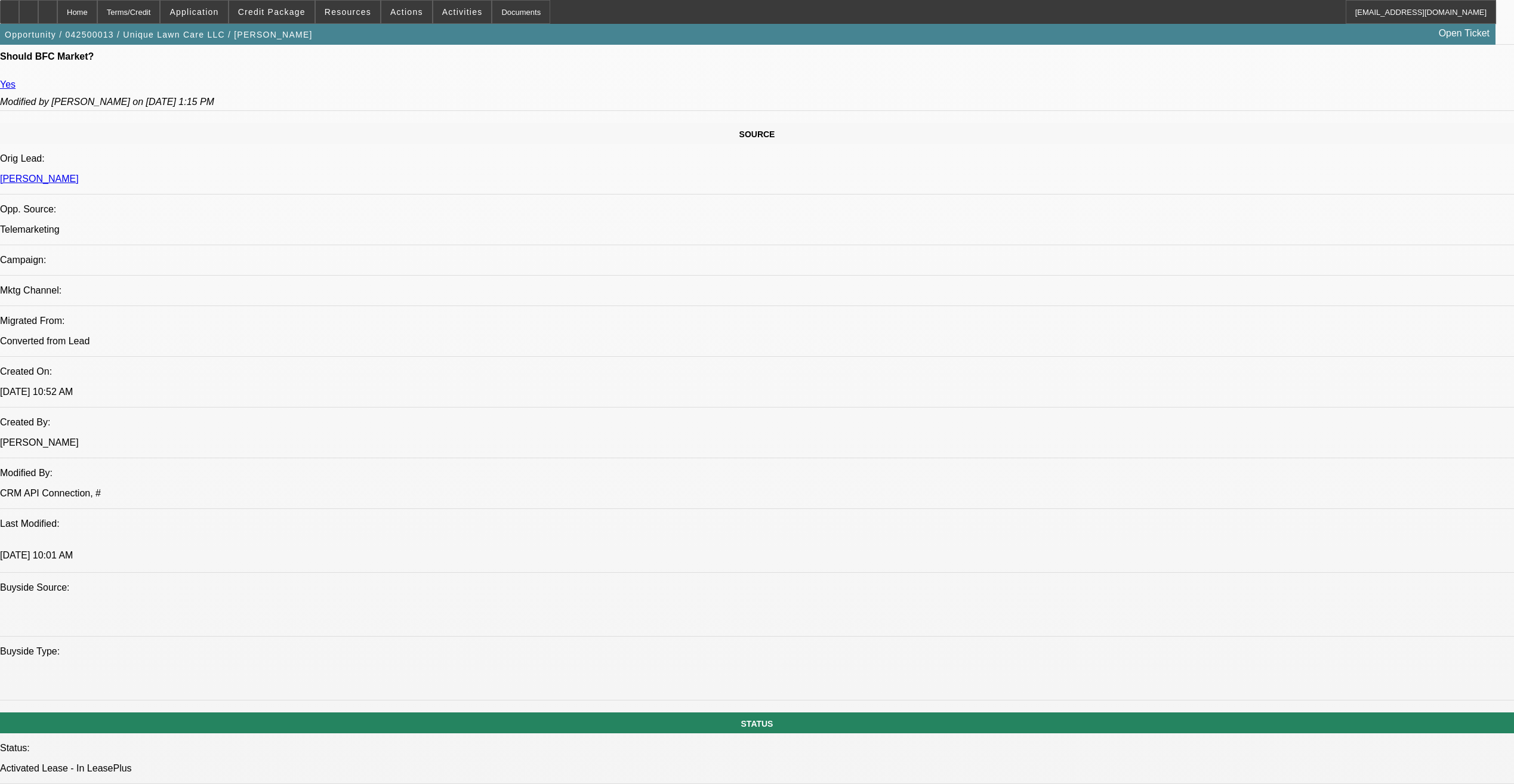
select select "6"
select select "1"
select select "6"
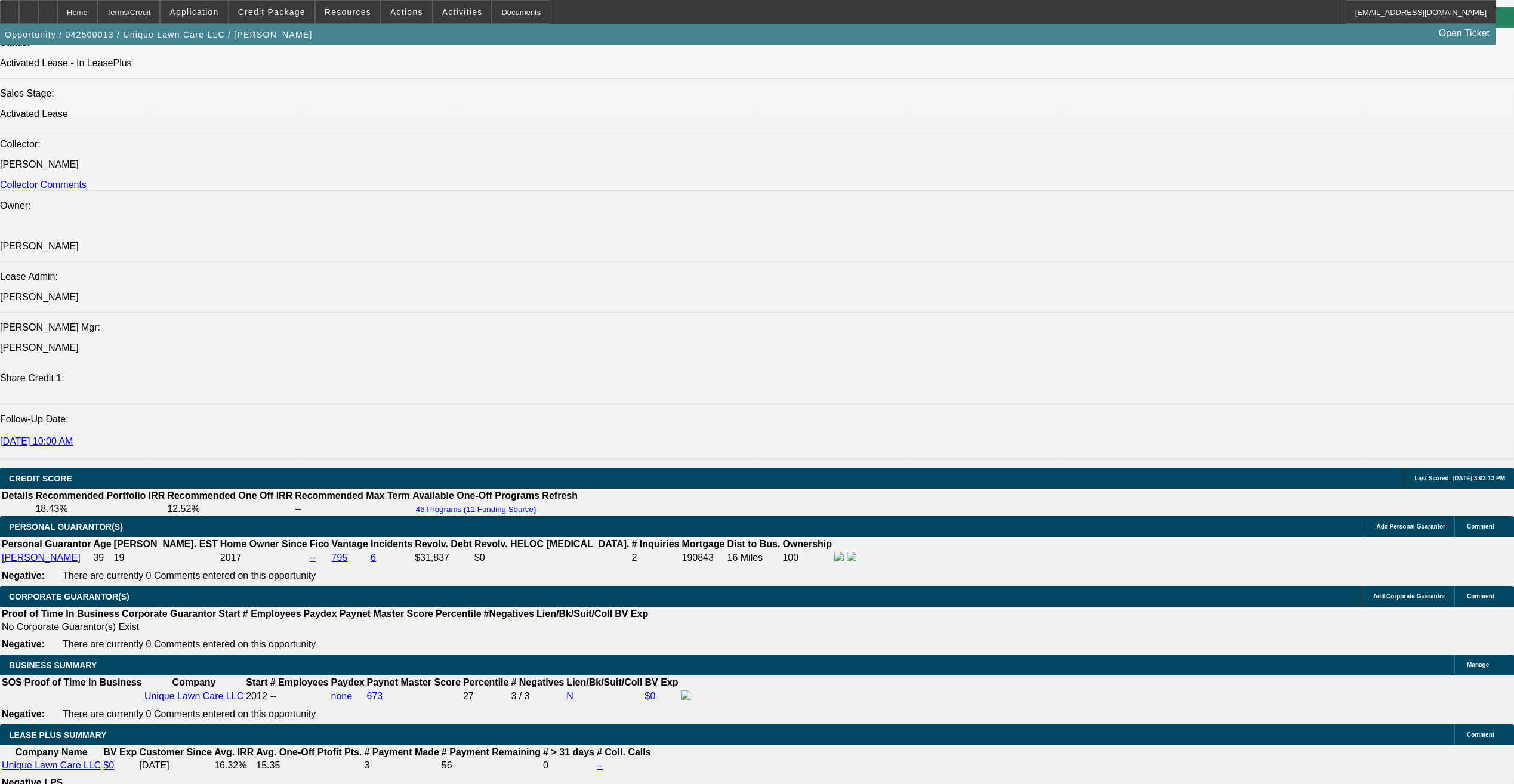
scroll to position [1492, 0]
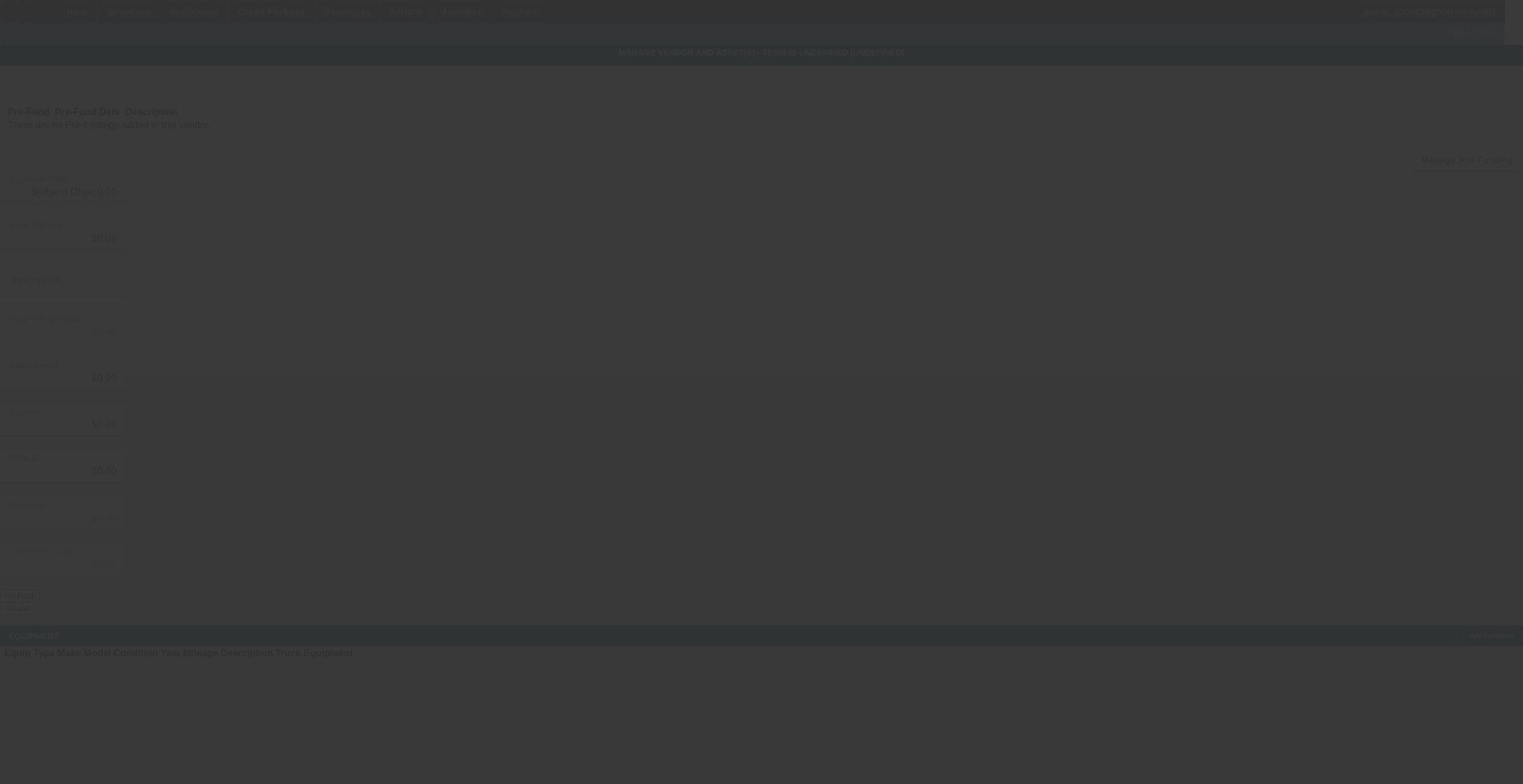
type input "$101,760.00"
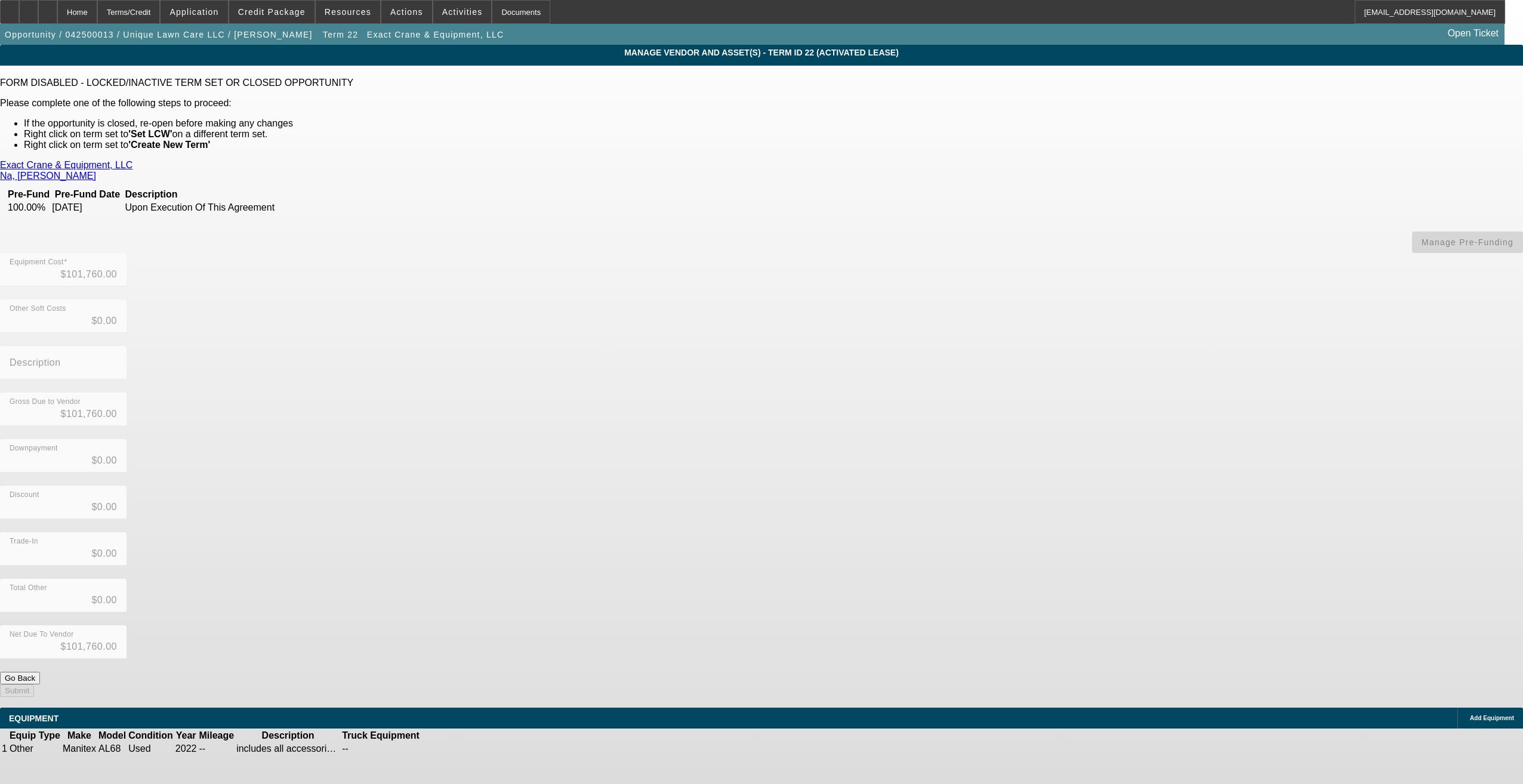
click at [133, 165] on link "Exact Crane & Equipment, LLC" at bounding box center [66, 165] width 133 height 11
click at [509, 313] on div "Exact Crane & Equipment, LLC Na, Kenny Pre-Fund Pre-Fund Date Description 100.0…" at bounding box center [762, 428] width 1523 height 537
click at [96, 170] on link "Na, Kenny" at bounding box center [48, 175] width 96 height 11
